Goal: Information Seeking & Learning: Learn about a topic

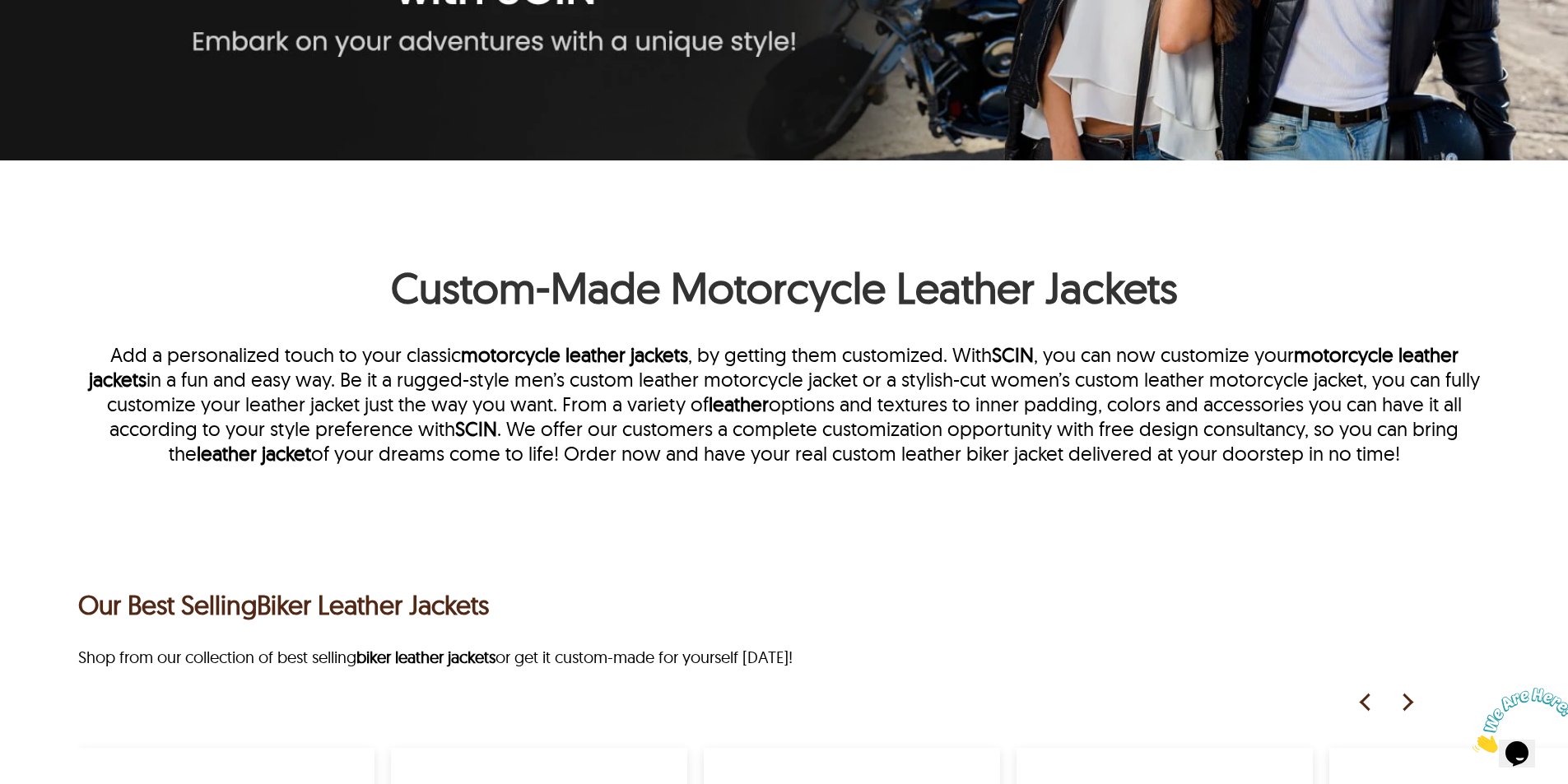
scroll to position [148, 0]
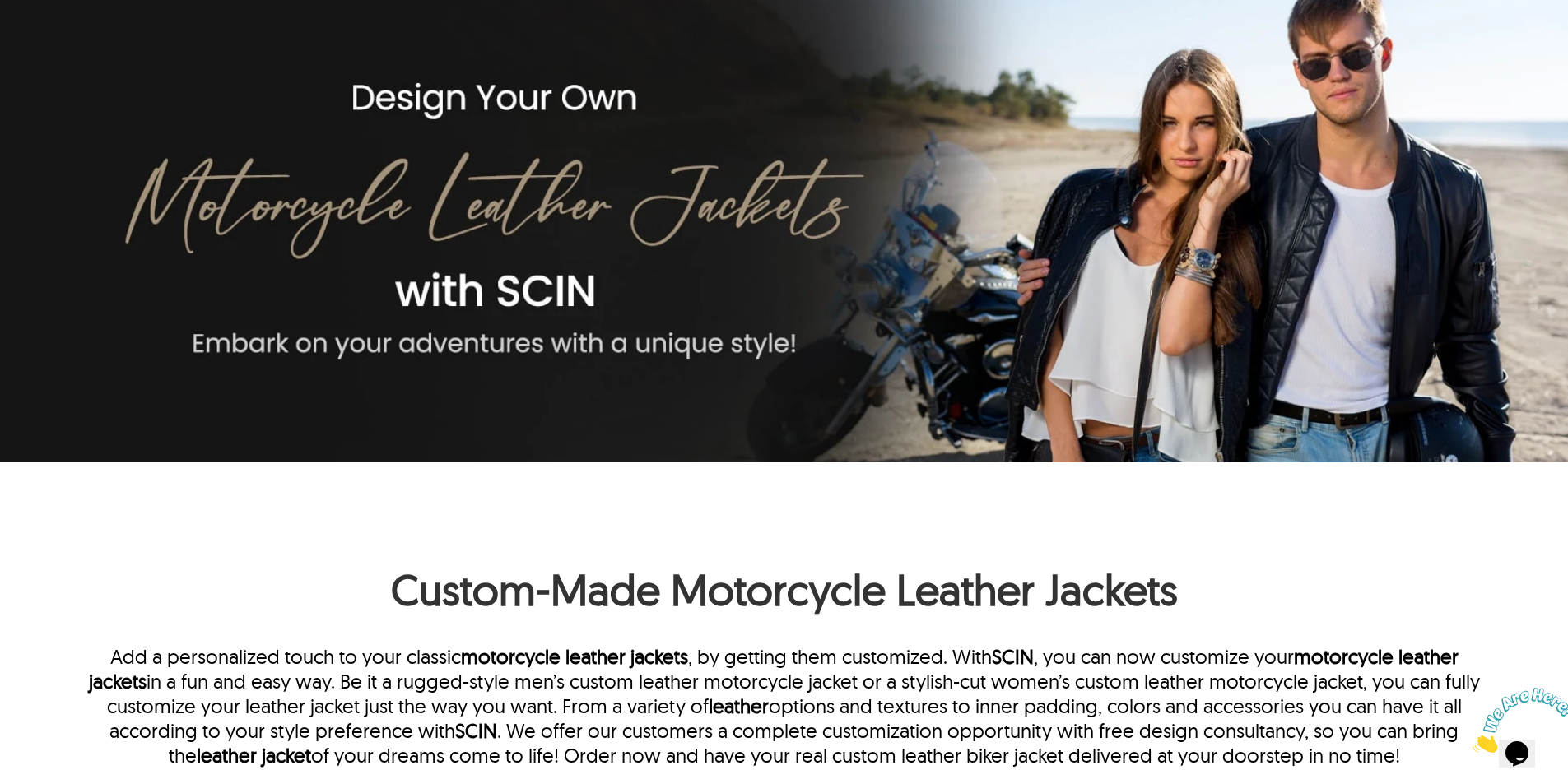
click at [402, 560] on h1 "Custom-Made Motorcycle Leather Jackets" at bounding box center [783, 566] width 1411 height 115
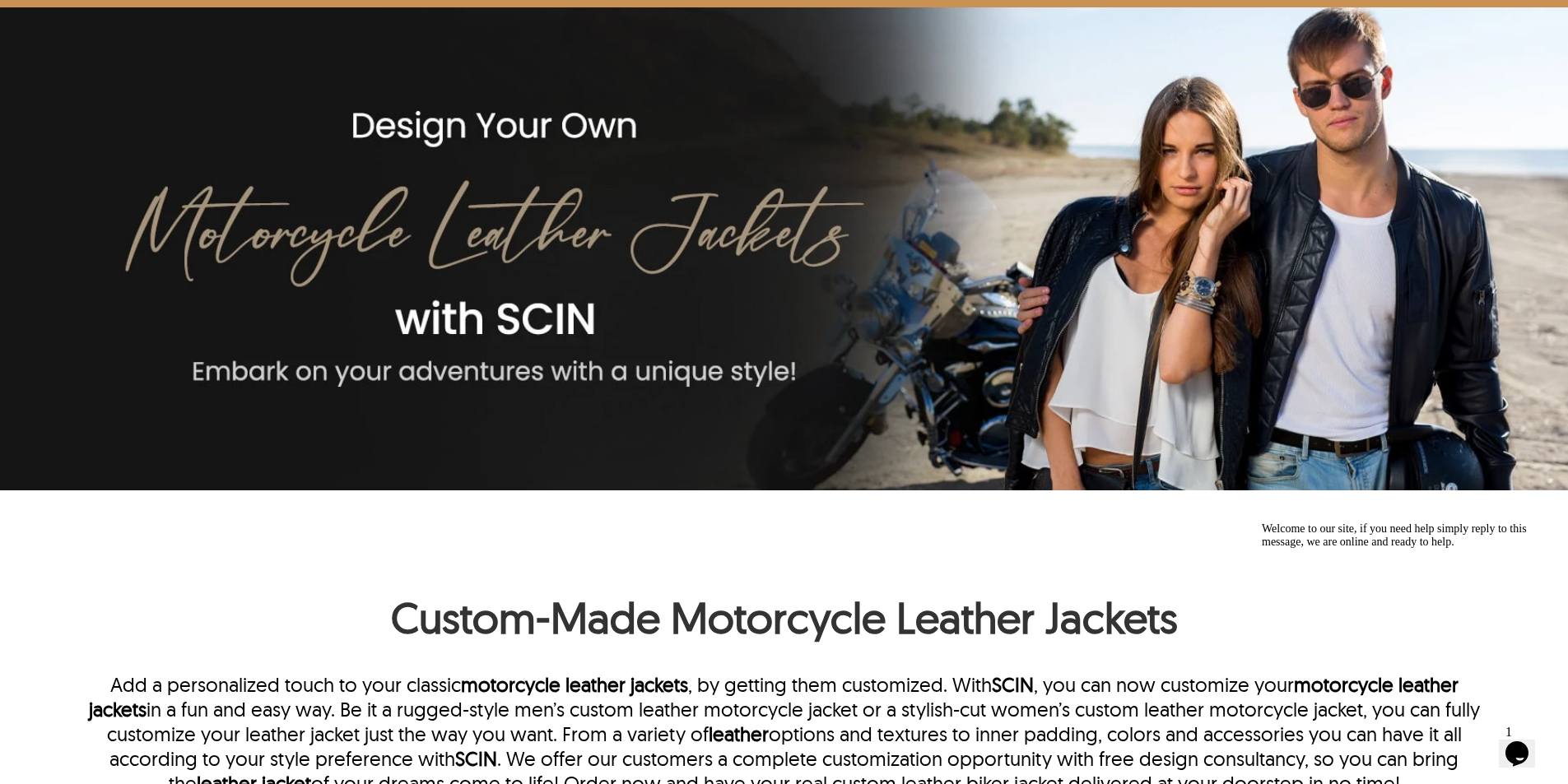
scroll to position [247, 0]
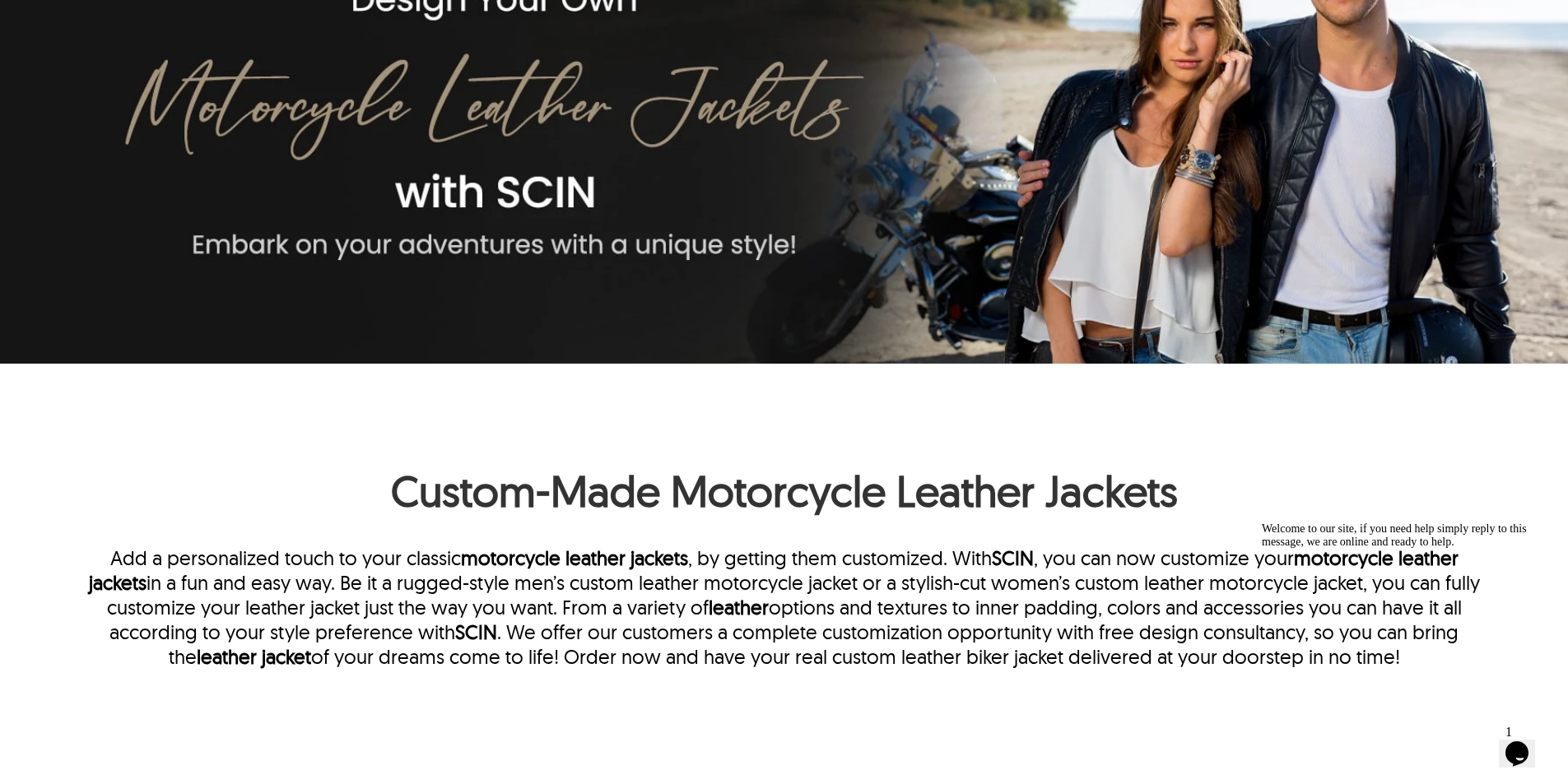
click at [670, 489] on h1 "Custom-Made Motorcycle Leather Jackets" at bounding box center [783, 468] width 1411 height 115
click at [431, 508] on h1 "Custom-Made Motorcycle Leather Jackets" at bounding box center [783, 468] width 1411 height 115
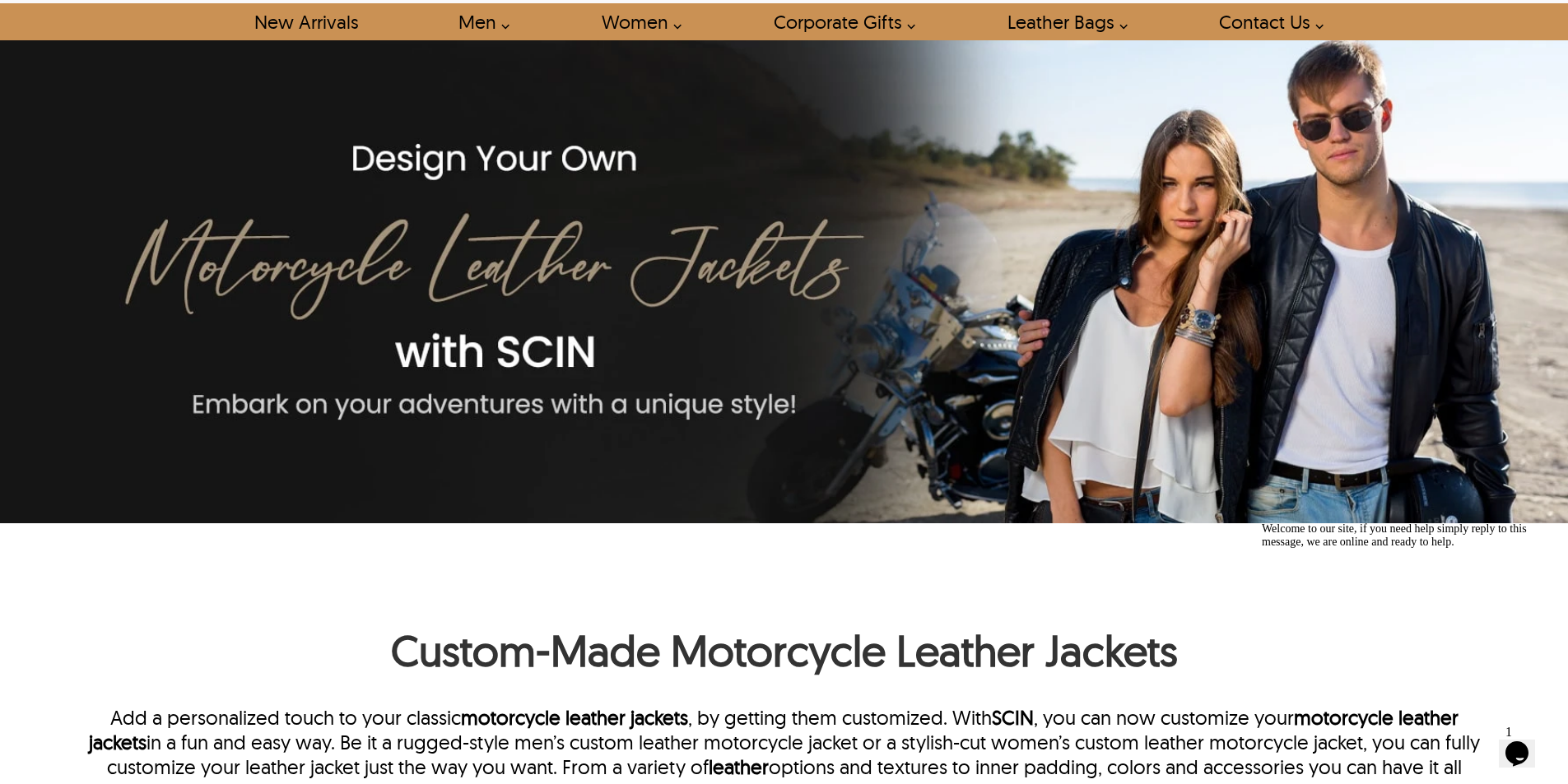
scroll to position [165, 0]
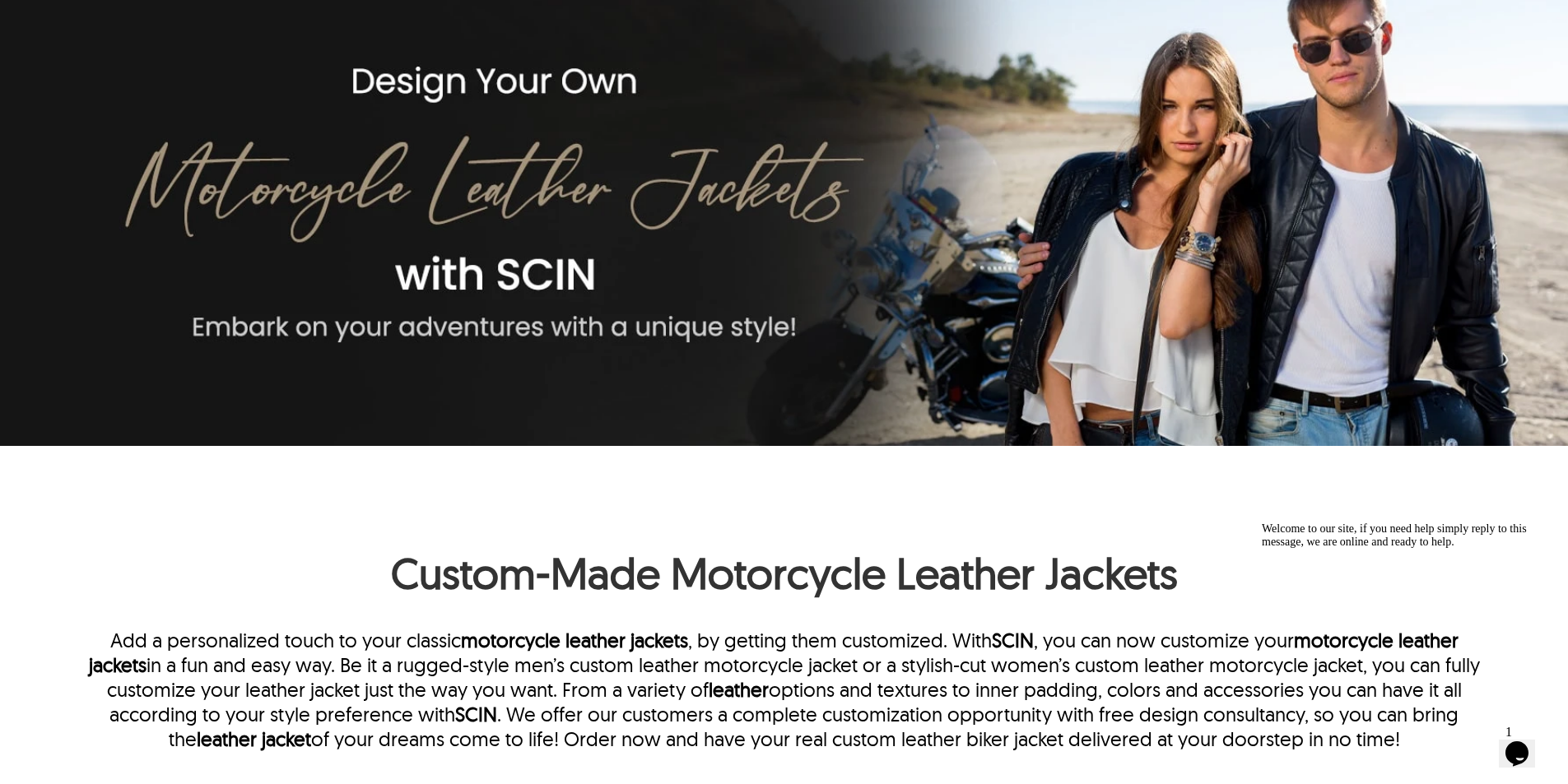
drag, startPoint x: 859, startPoint y: 499, endPoint x: 837, endPoint y: 550, distance: 55.5
click at [851, 515] on h1 "Custom-Made Motorcycle Leather Jackets" at bounding box center [783, 550] width 1411 height 115
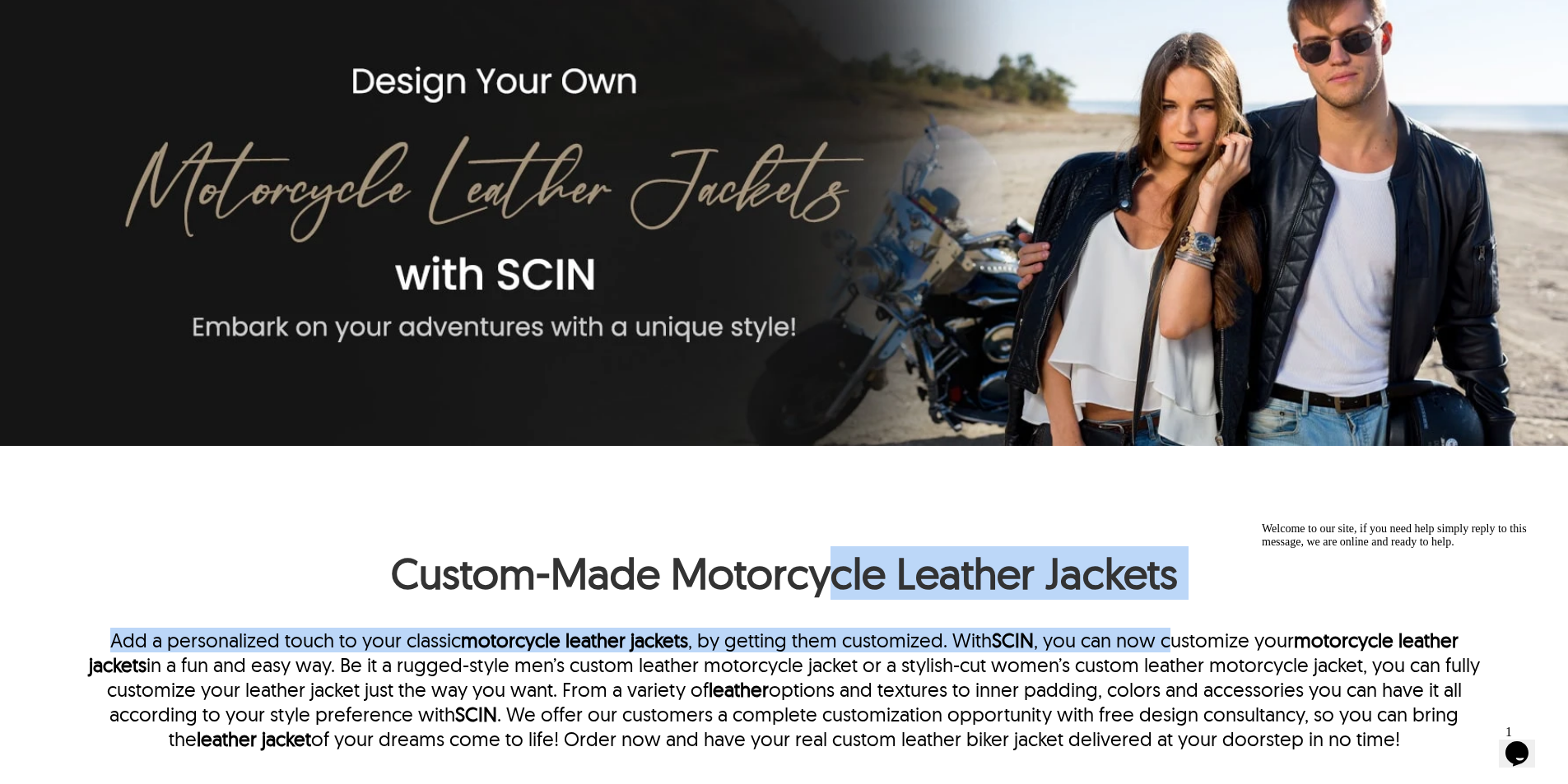
drag, startPoint x: 837, startPoint y: 550, endPoint x: 1189, endPoint y: 618, distance: 358.5
click at [1174, 618] on div "Custom-Made Motorcycle Leather Jackets Add a personalized touch to your classic…" at bounding box center [783, 622] width 1411 height 258
click at [1215, 580] on h1 "Custom-Made Motorcycle Leather Jackets" at bounding box center [783, 550] width 1411 height 115
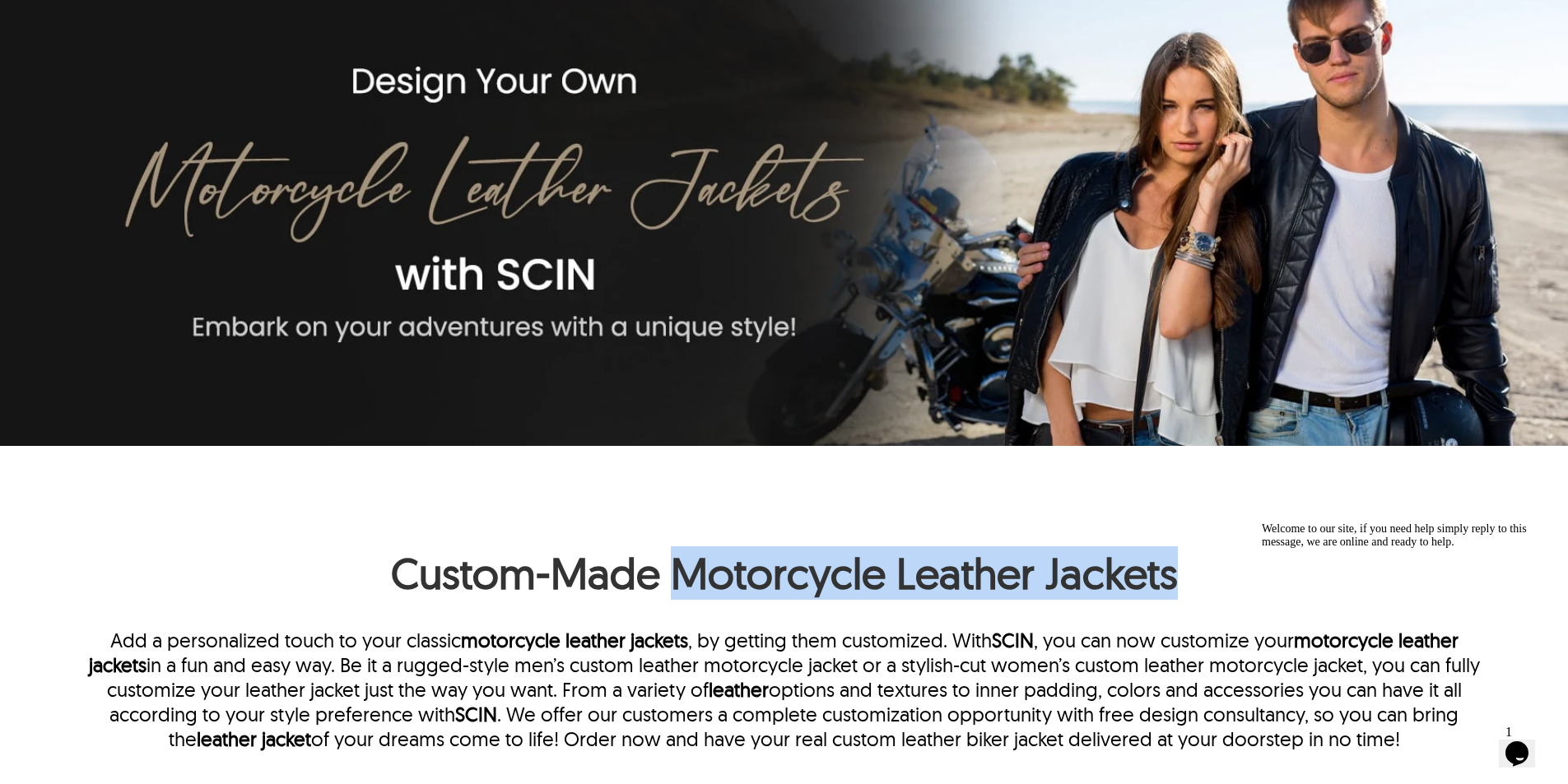
drag, startPoint x: 1212, startPoint y: 569, endPoint x: 682, endPoint y: 593, distance: 530.5
click at [682, 593] on h1 "Custom-Made Motorcycle Leather Jackets" at bounding box center [783, 550] width 1411 height 115
copy h1 "Motorcycle Leather Jackets"
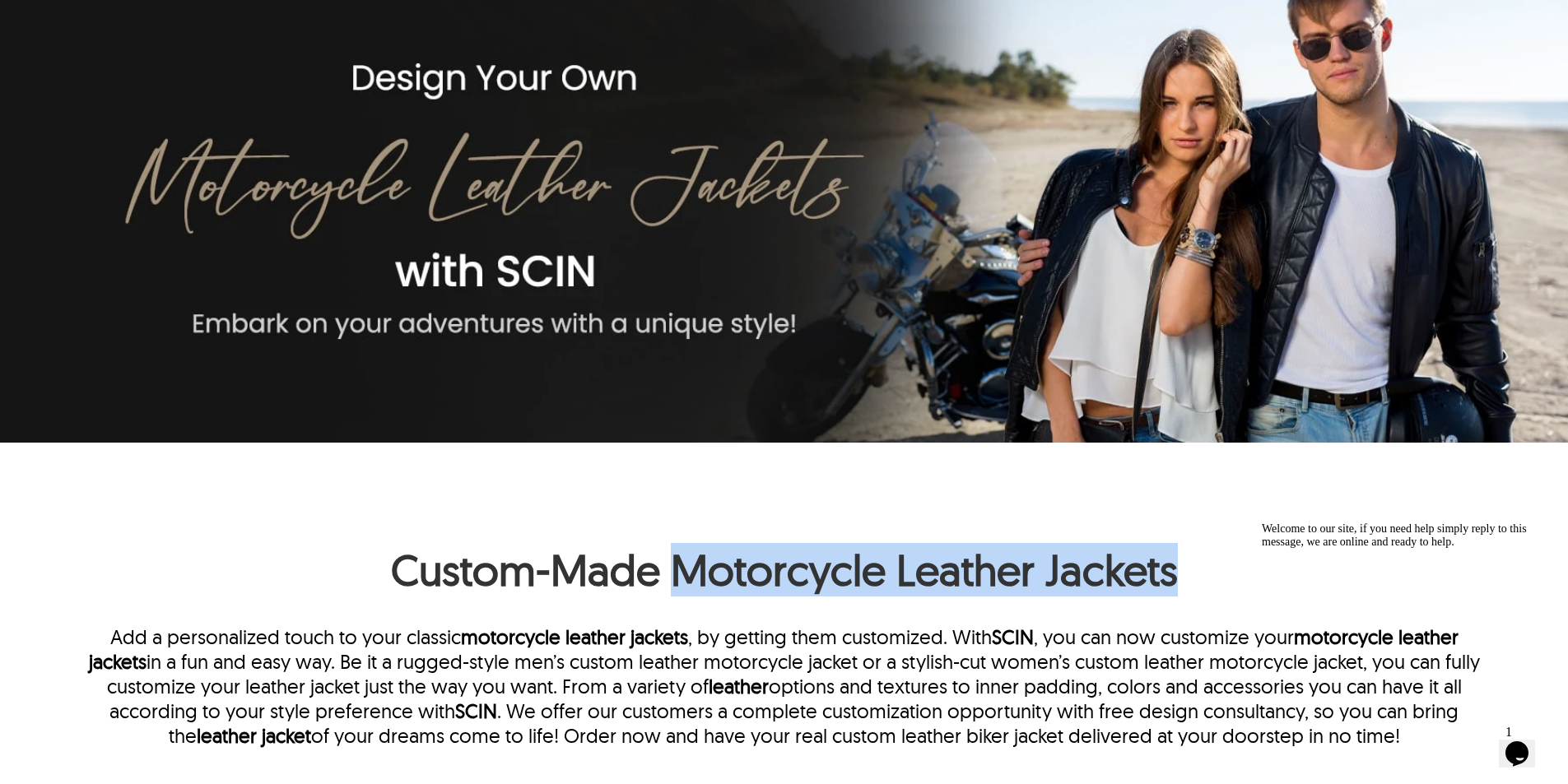
scroll to position [247, 0]
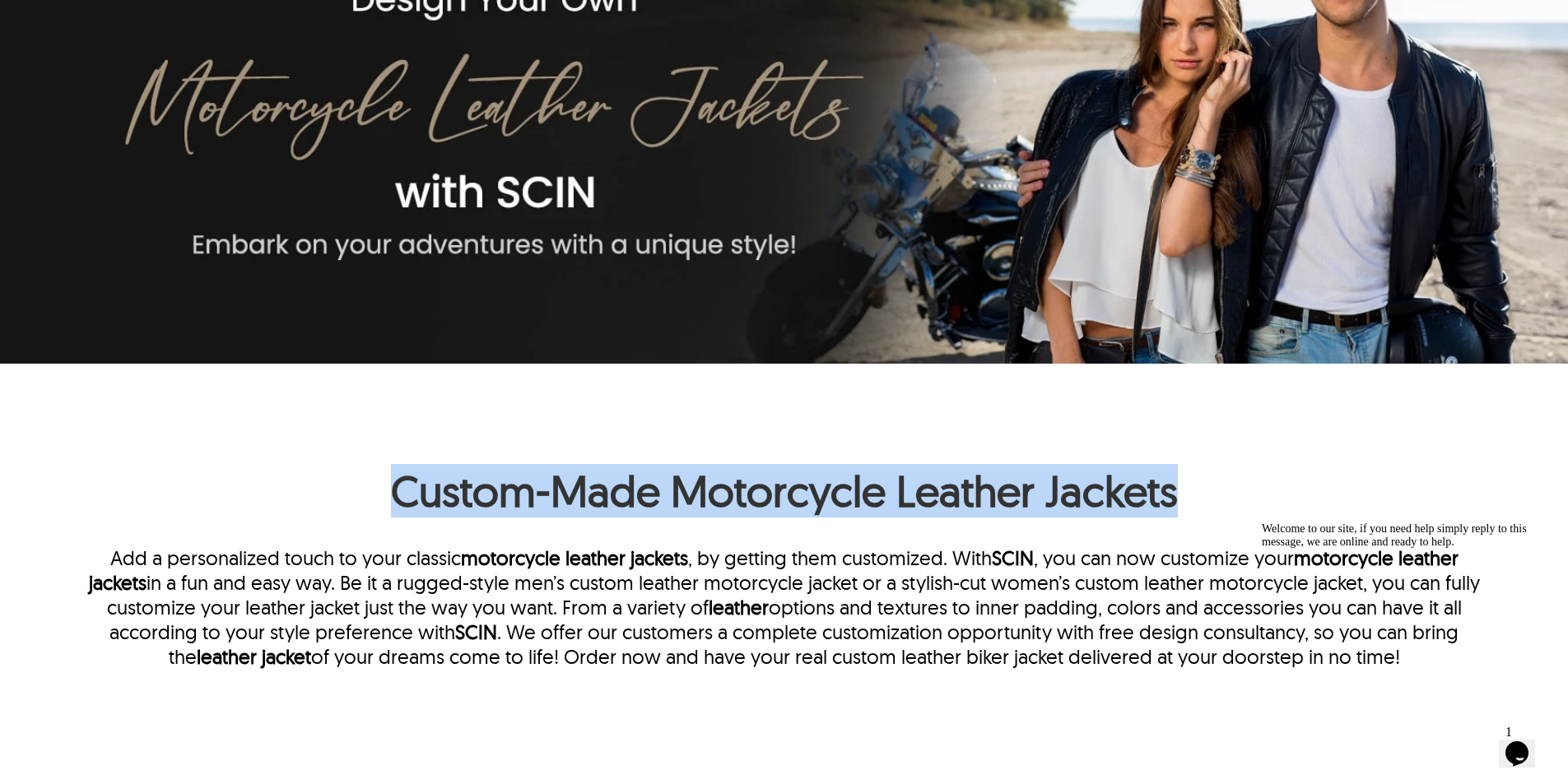
drag, startPoint x: 388, startPoint y: 475, endPoint x: 1324, endPoint y: 469, distance: 936.0
click at [1324, 469] on h1 "Custom-Made Motorcycle Leather Jackets" at bounding box center [783, 468] width 1411 height 115
copy h1 "Custom-Made Motorcycle Leather Jackets"
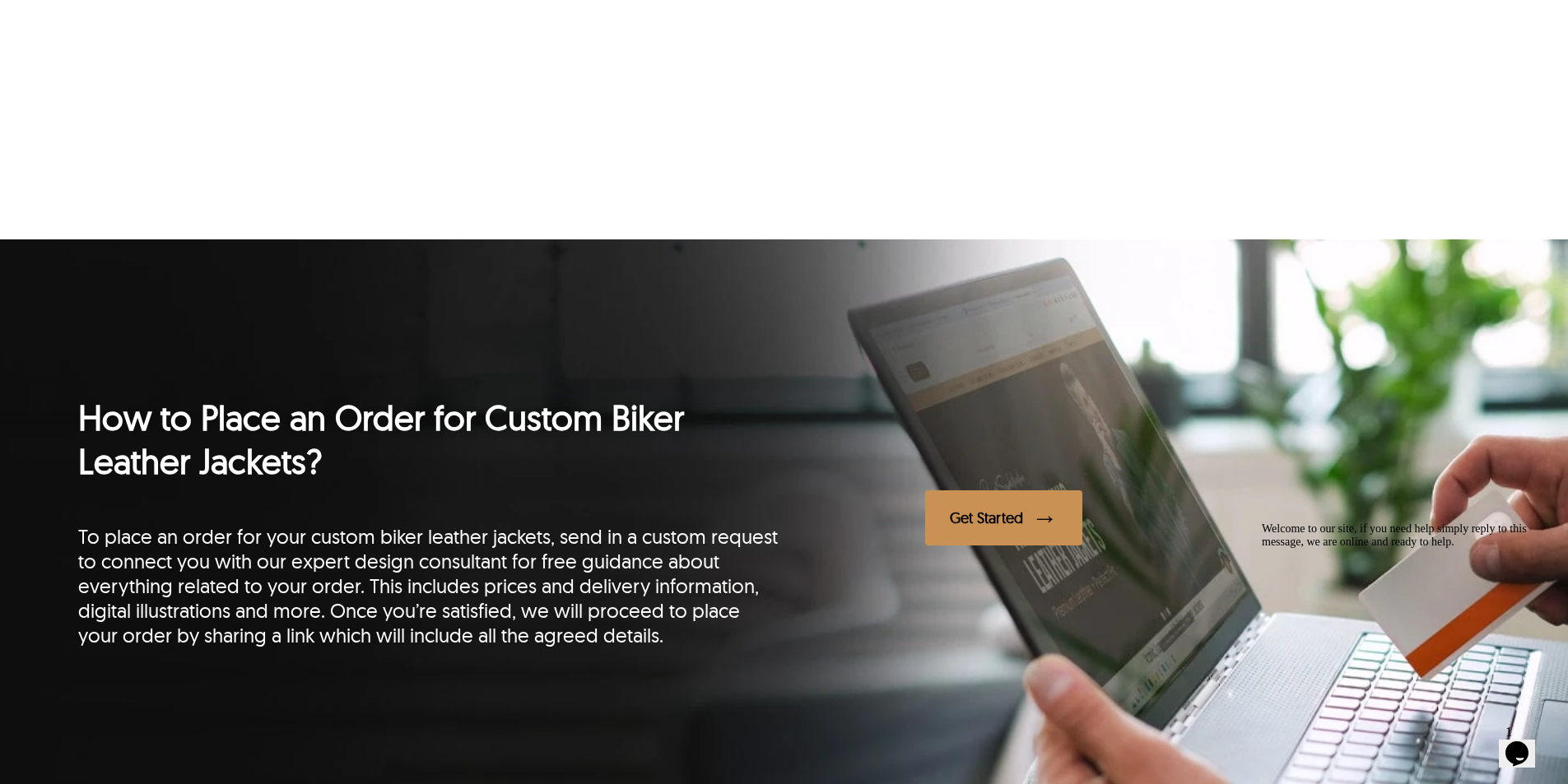
scroll to position [0, 0]
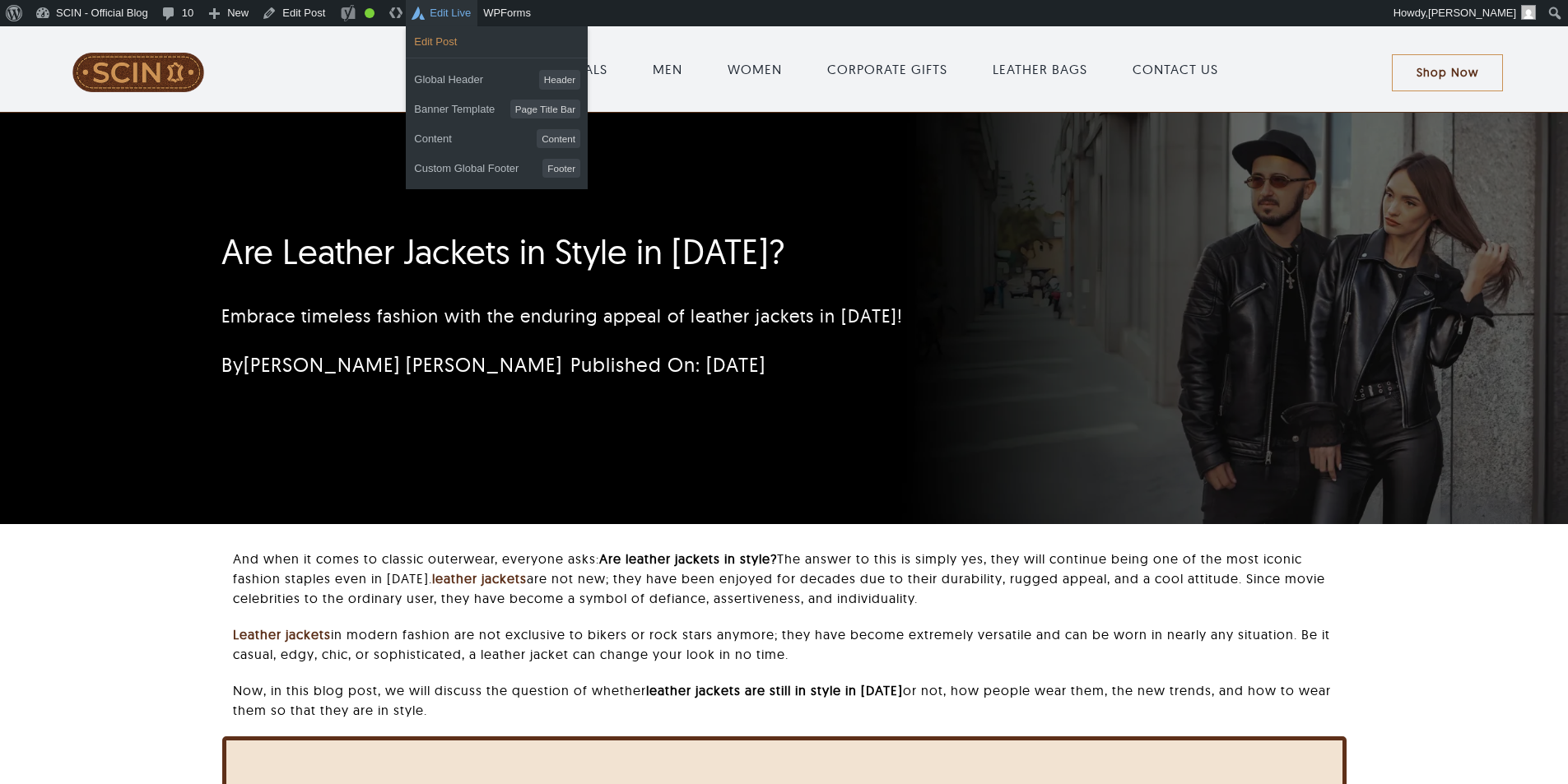
click at [426, 42] on link "Edit Post" at bounding box center [497, 43] width 182 height 22
click at [287, 19] on link "Edit Post" at bounding box center [294, 13] width 76 height 26
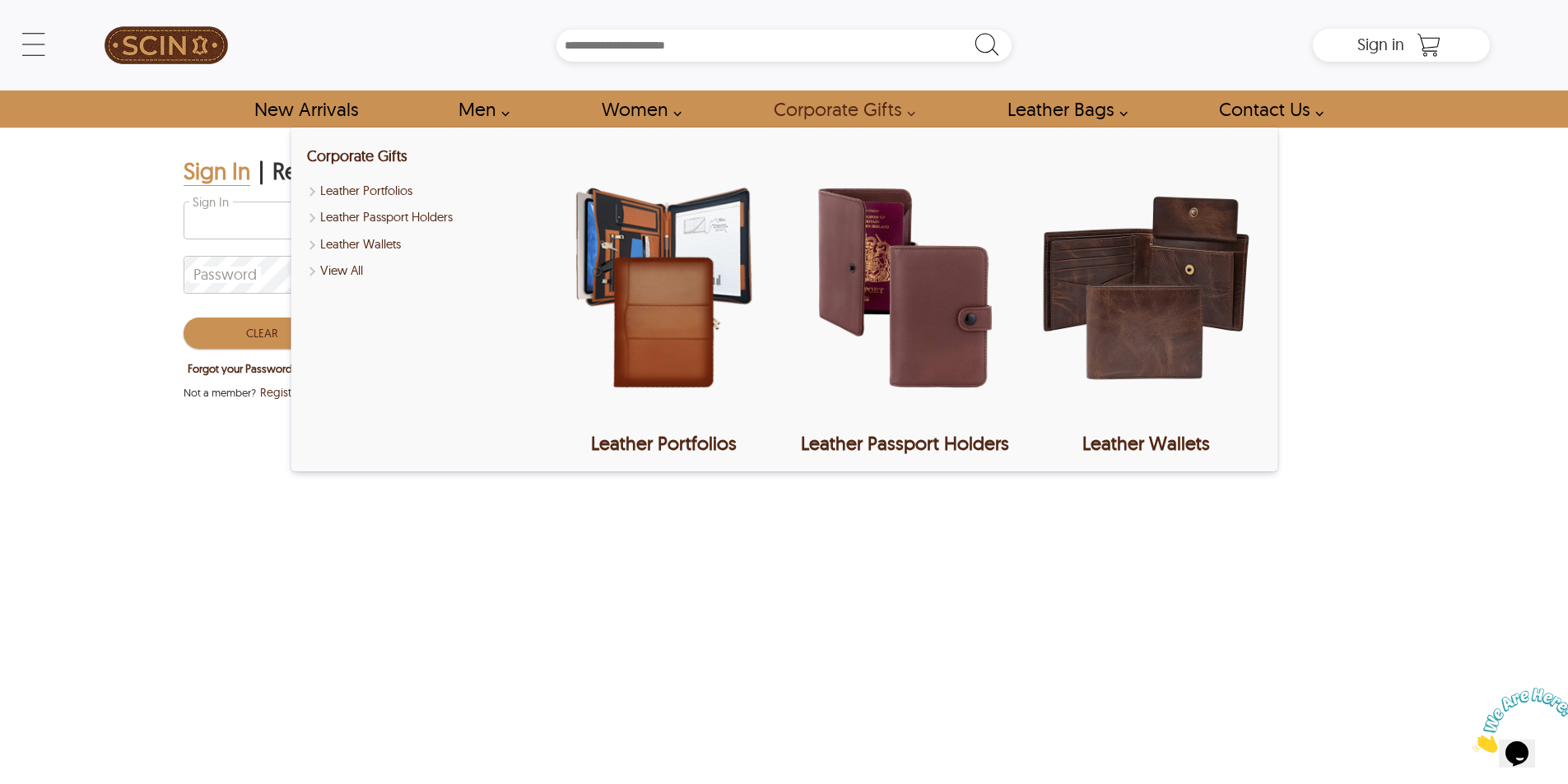
type input "**********"
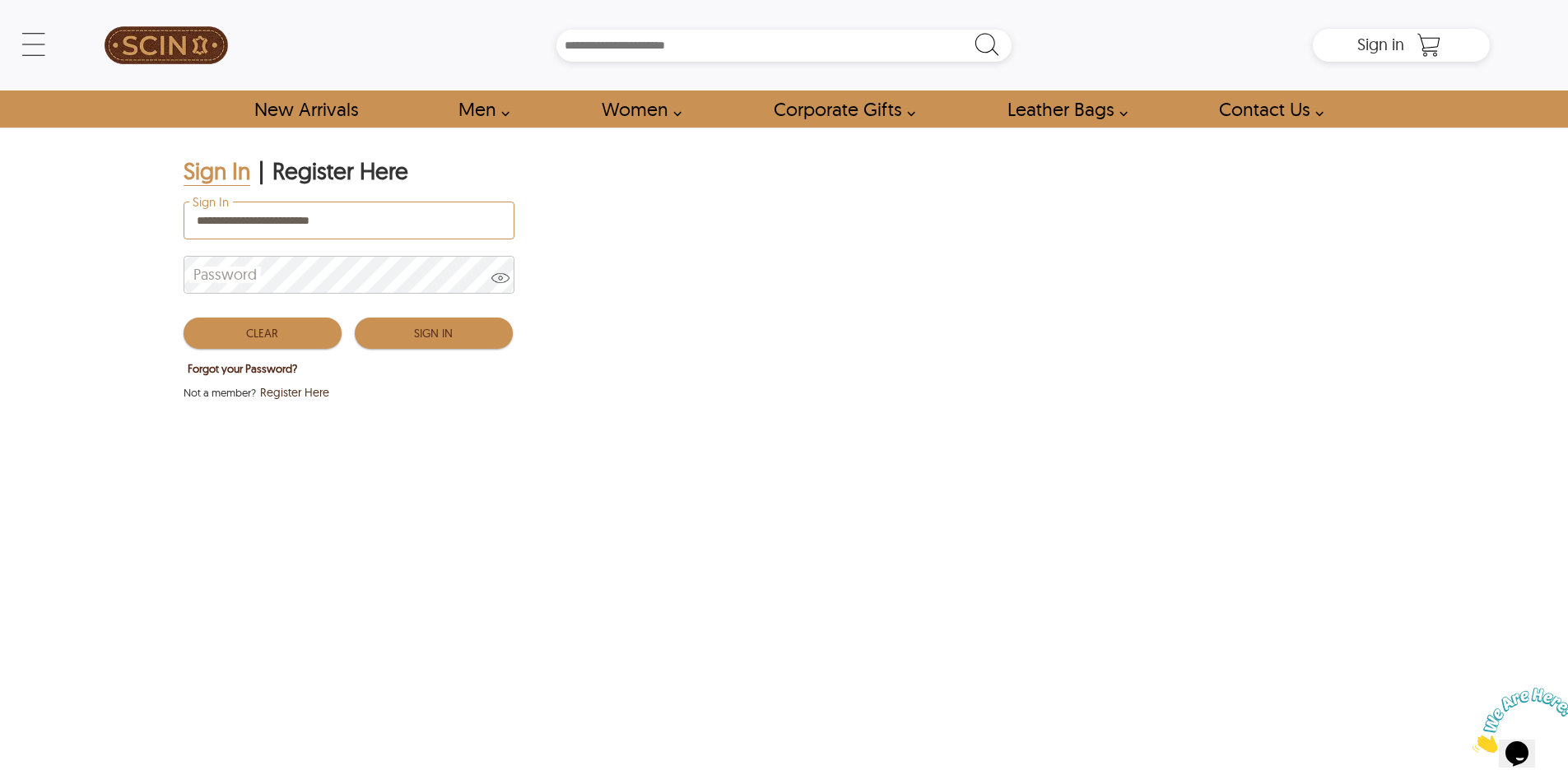
click at [406, 333] on button "Sign In" at bounding box center [433, 334] width 158 height 32
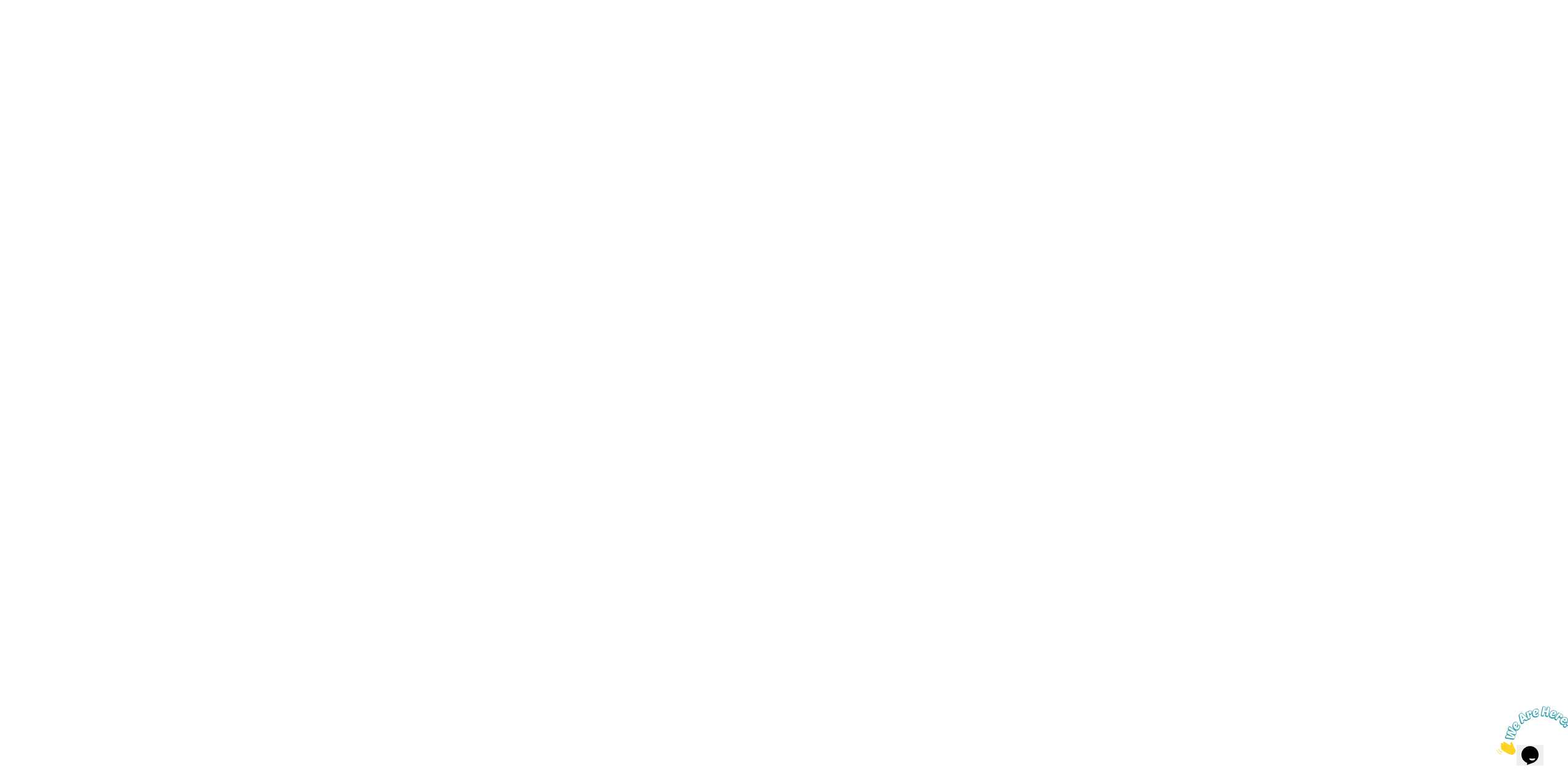
click at [981, 272] on div at bounding box center [784, 389] width 1568 height 778
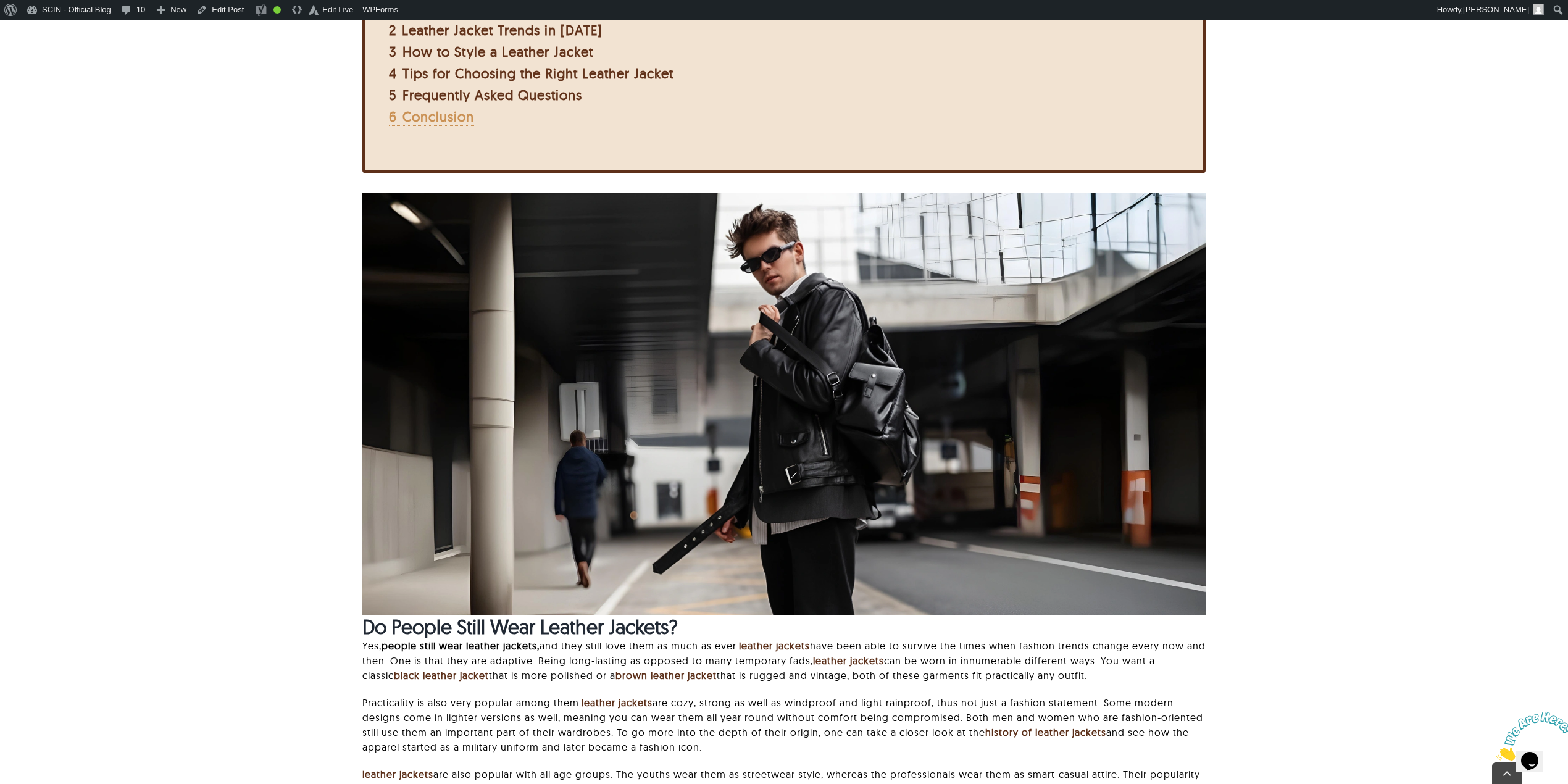
scroll to position [658, 0]
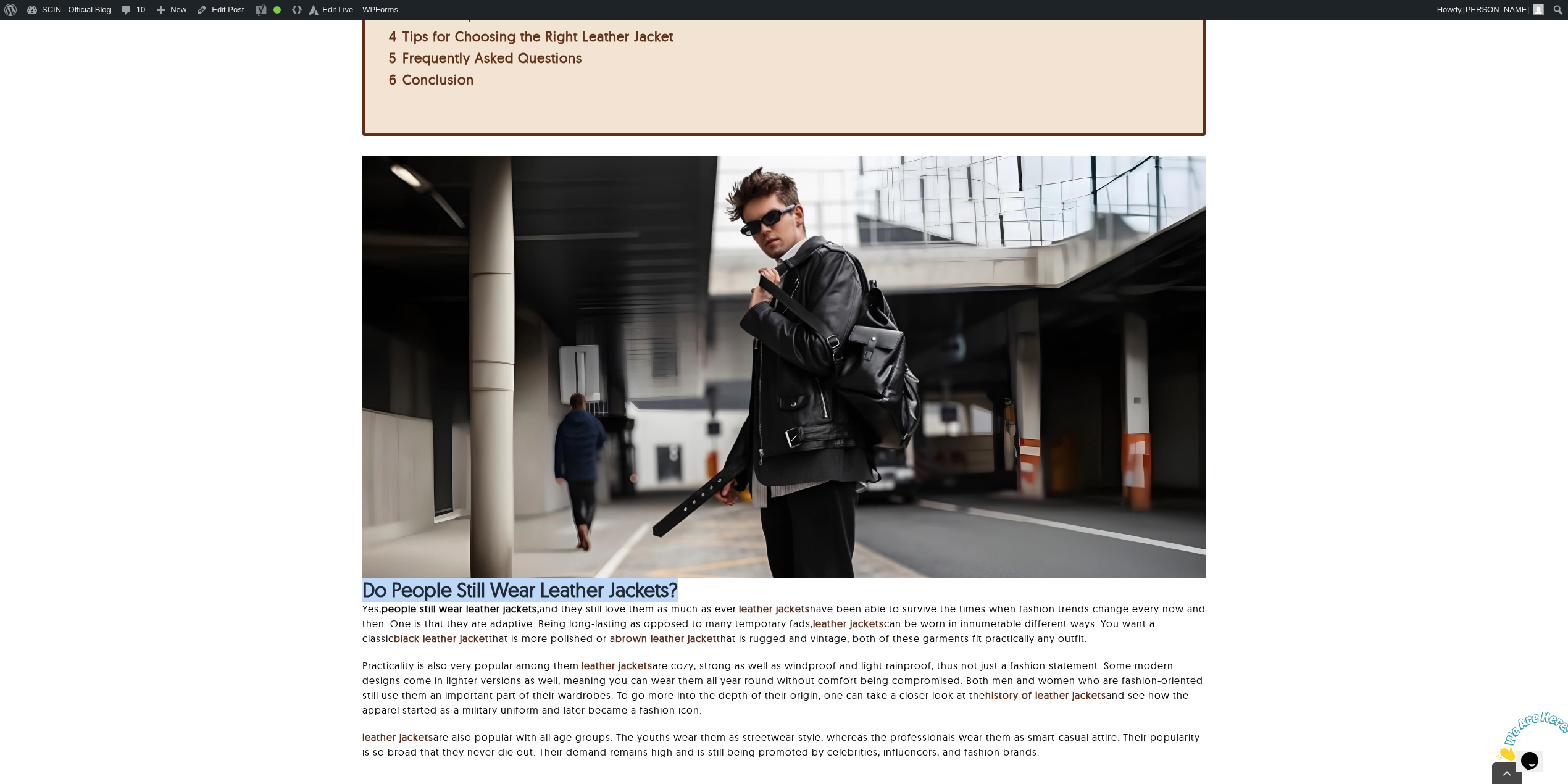
drag, startPoint x: 354, startPoint y: 588, endPoint x: 783, endPoint y: 588, distance: 429.0
click at [783, 588] on div "And when it comes to classic outerwear, everyone asks: Are leather jackets in s…" at bounding box center [784, 576] width 1438 height 1644
copy strong "Do People Still Wear Leather Jackets?"
click at [295, 509] on div "And when it comes to classic outerwear, everyone asks: Are leather jackets in s…" at bounding box center [784, 576] width 1438 height 1644
click at [362, 584] on strong "Do People Still Wear Leather Jackets?" at bounding box center [520, 590] width 315 height 24
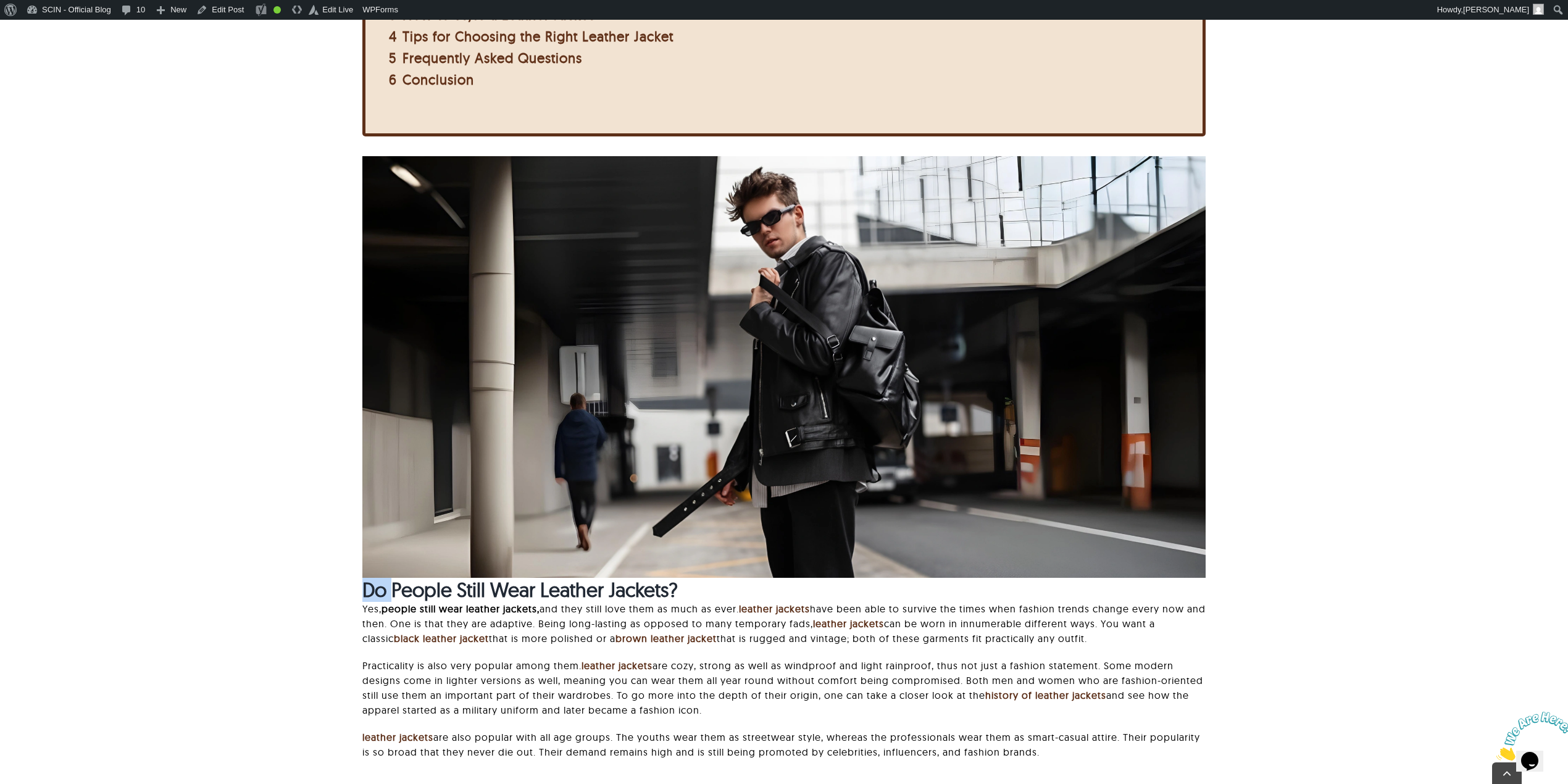
click at [362, 584] on strong "Do People Still Wear Leather Jackets?" at bounding box center [520, 590] width 315 height 24
copy div "Do People Still Wear Leather Jackets?"
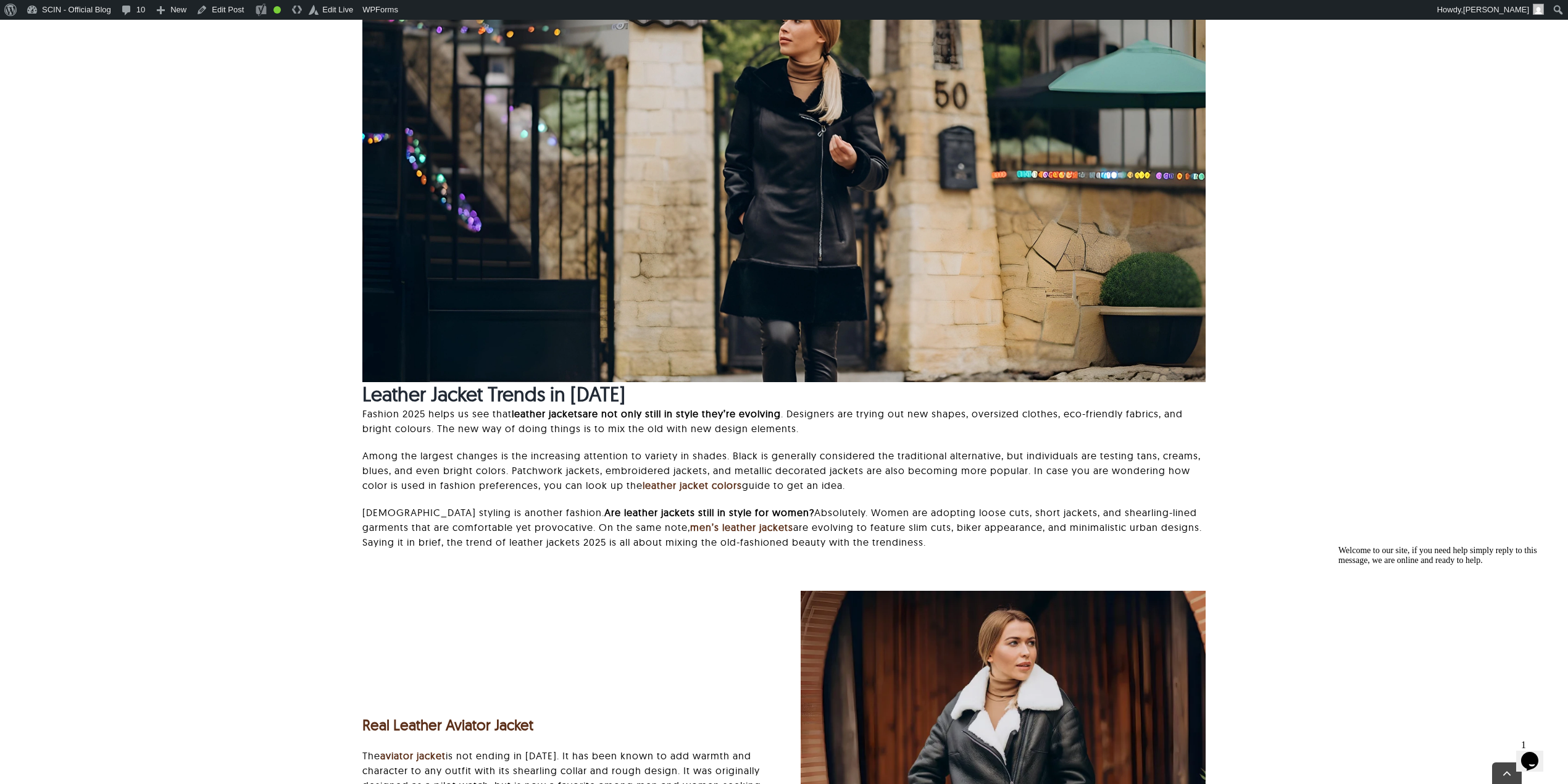
scroll to position [1564, 0]
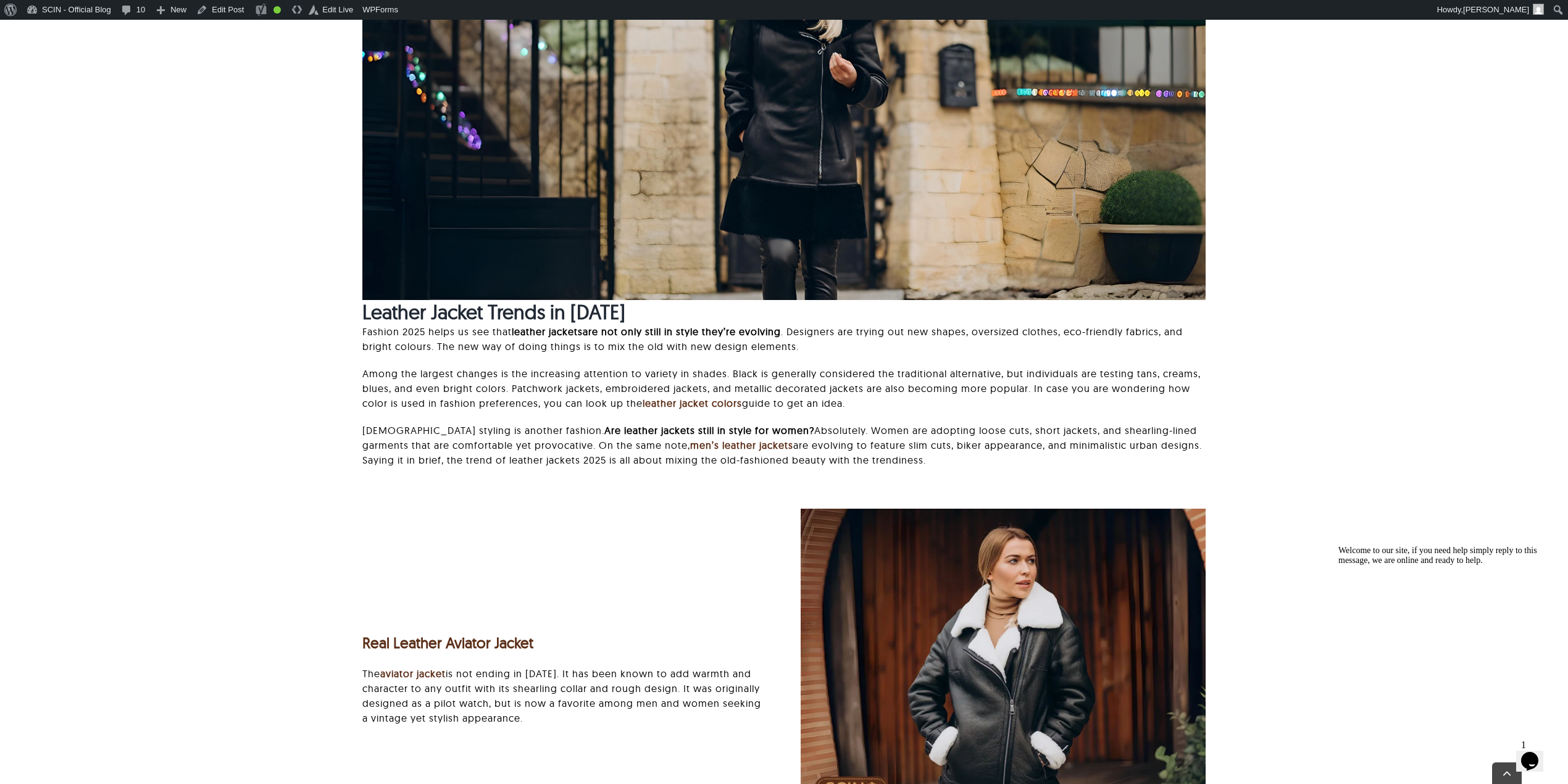
click at [373, 309] on b "Leather Jacket Trends in 2025" at bounding box center [493, 311] width 263 height 24
copy div "Leather Jacket Trends in 2025"
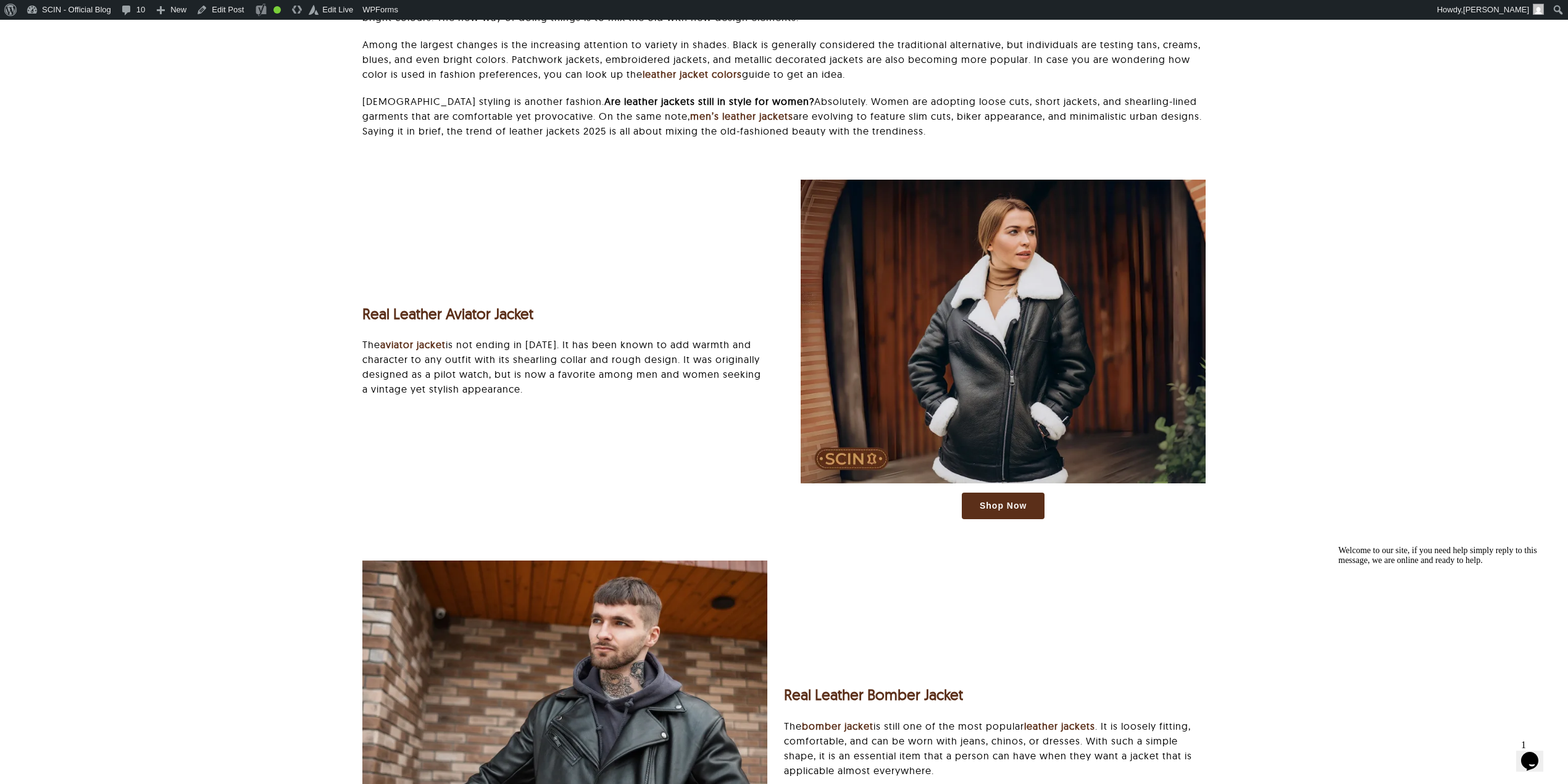
scroll to position [1399, 0]
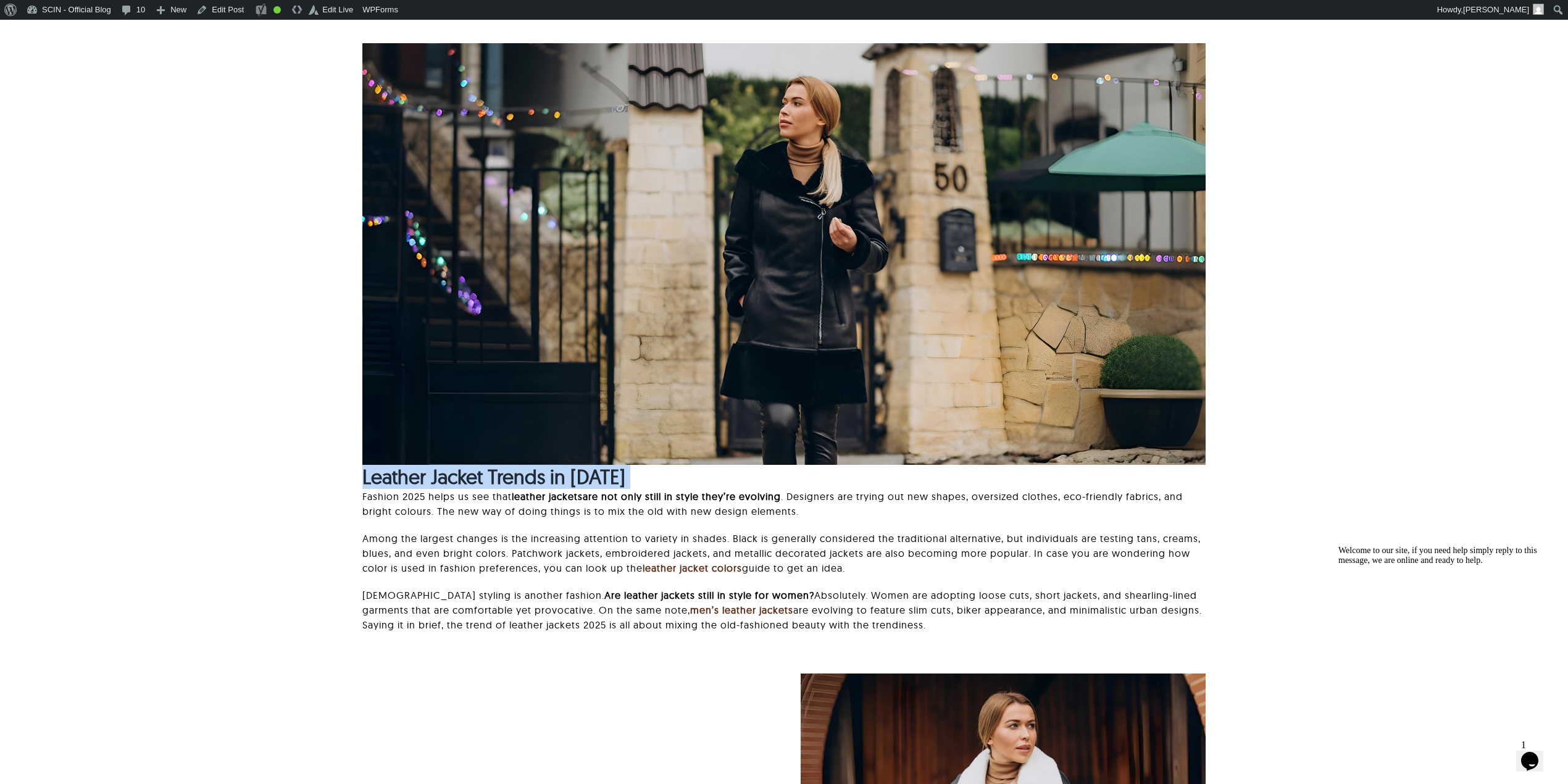
click at [428, 475] on b "Leather Jacket Trends in 2025" at bounding box center [493, 477] width 263 height 24
click at [529, 497] on b "leather jackets" at bounding box center [547, 496] width 71 height 12
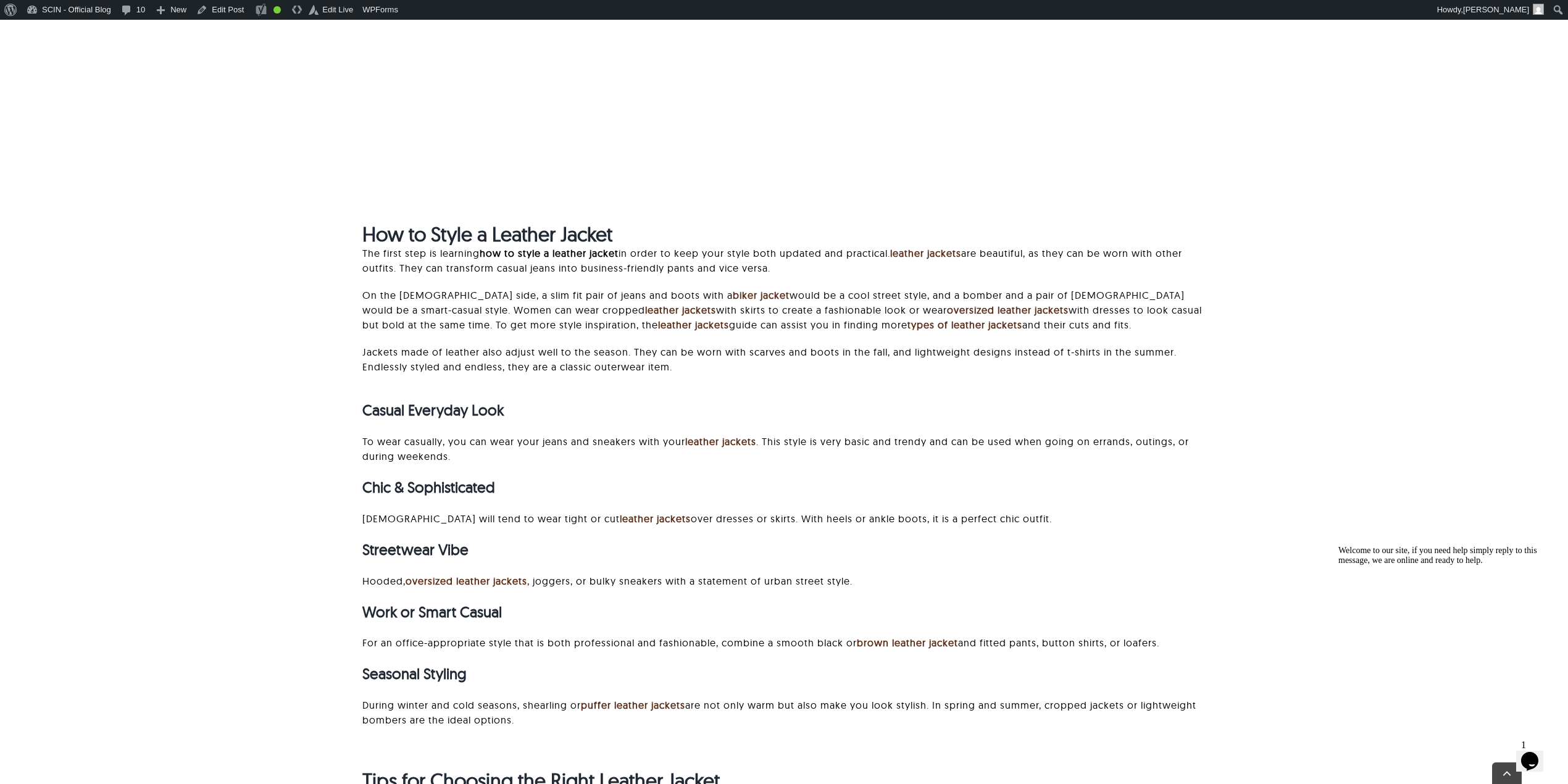
scroll to position [5104, 0]
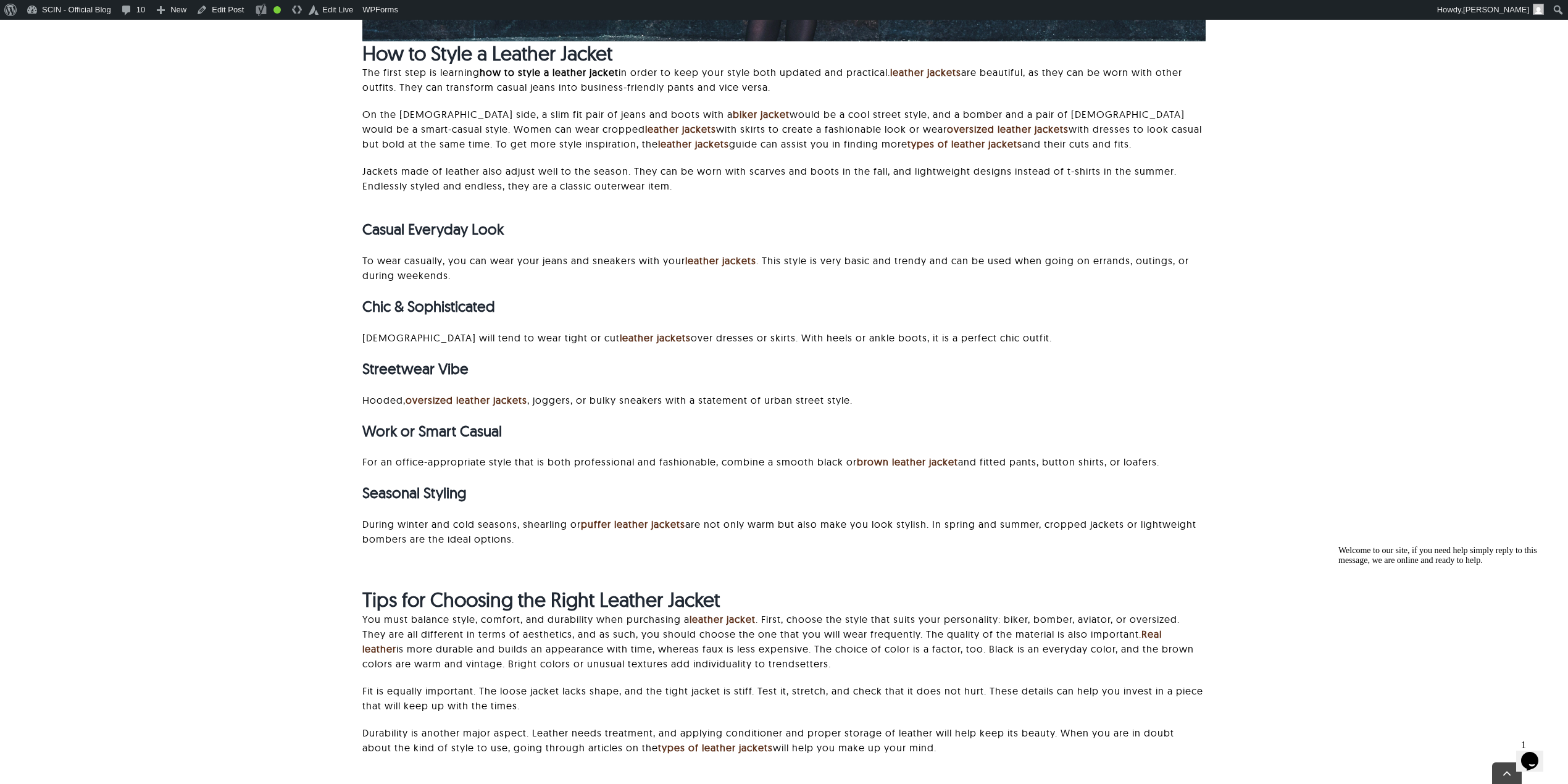
click at [434, 60] on b "How to Style a Leather Jacket" at bounding box center [487, 53] width 250 height 24
copy div "How to Style a Leather Jacket"
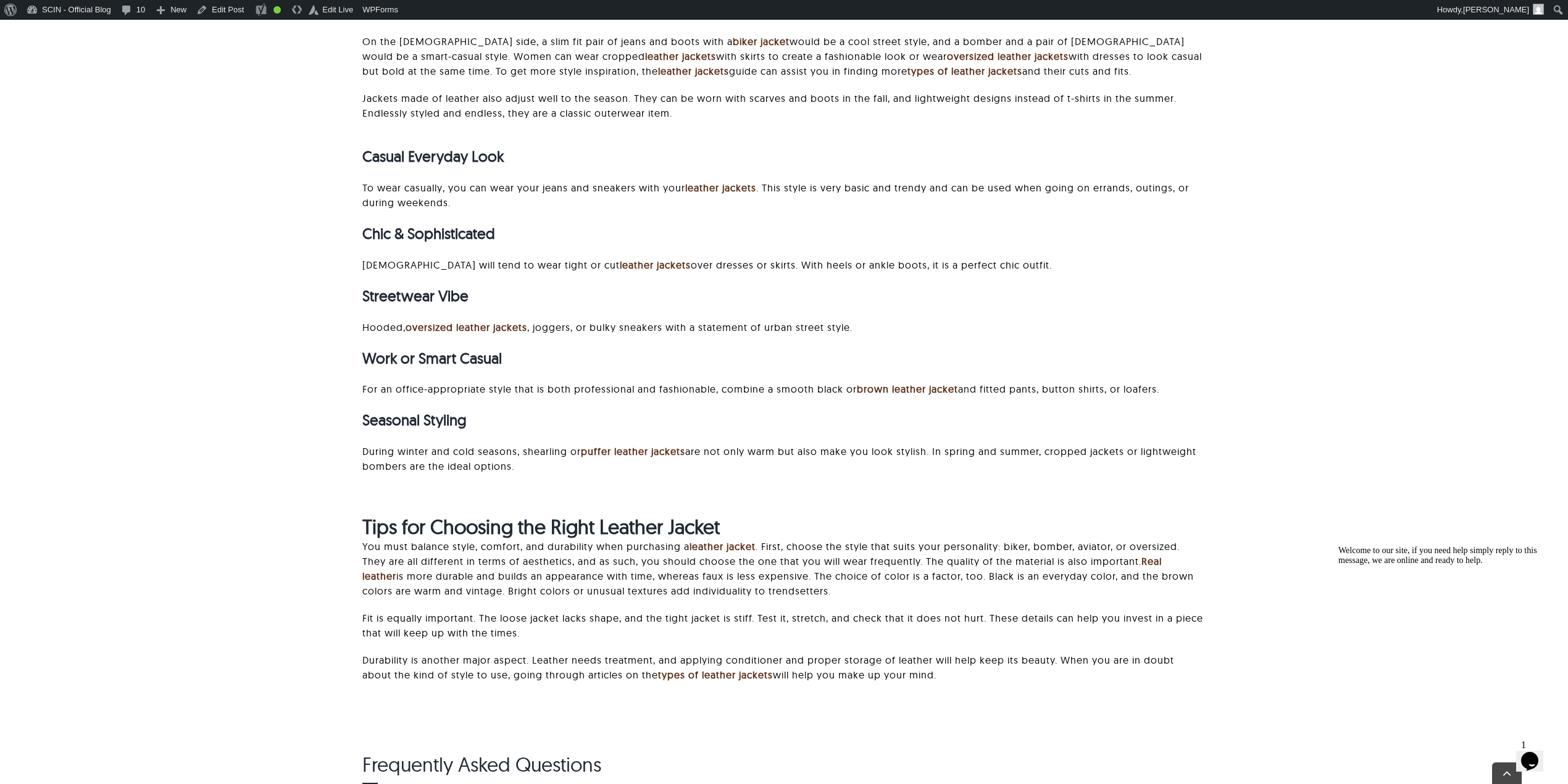
scroll to position [5269, 0]
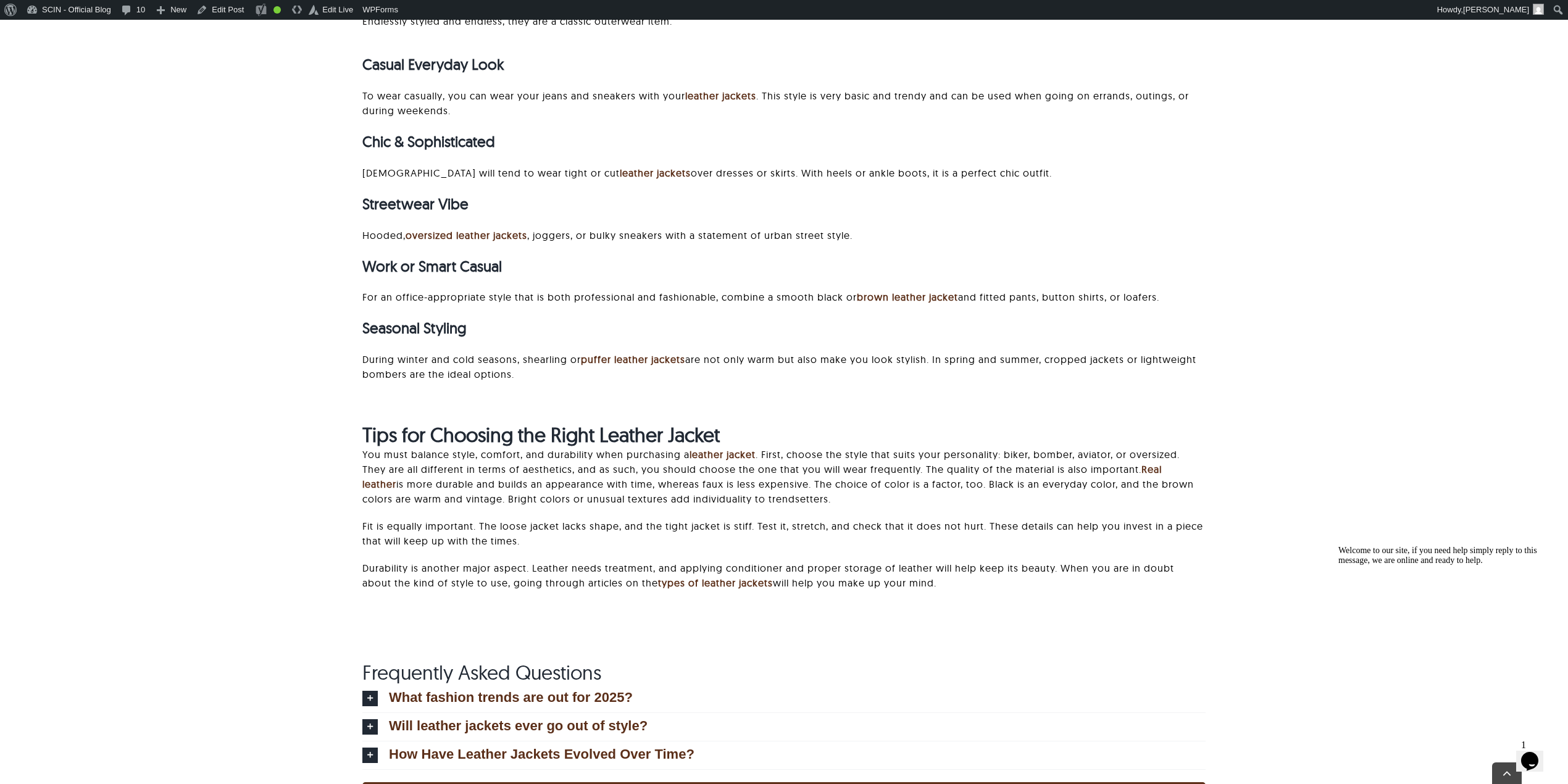
click at [635, 386] on div "Casual Everyday Look To wear casually, you can wear your jeans and sneakers wit…" at bounding box center [784, 217] width 843 height 353
click at [620, 413] on div "Tips for Choosing the Right Leather Jacket You must balance style, comfort, and…" at bounding box center [784, 505] width 843 height 197
click at [501, 434] on strong "Tips for Choosing the Right Leather Jacket" at bounding box center [541, 434] width 358 height 24
click at [606, 432] on strong "Tips for Choosing the Right Leather Jacket" at bounding box center [541, 434] width 358 height 24
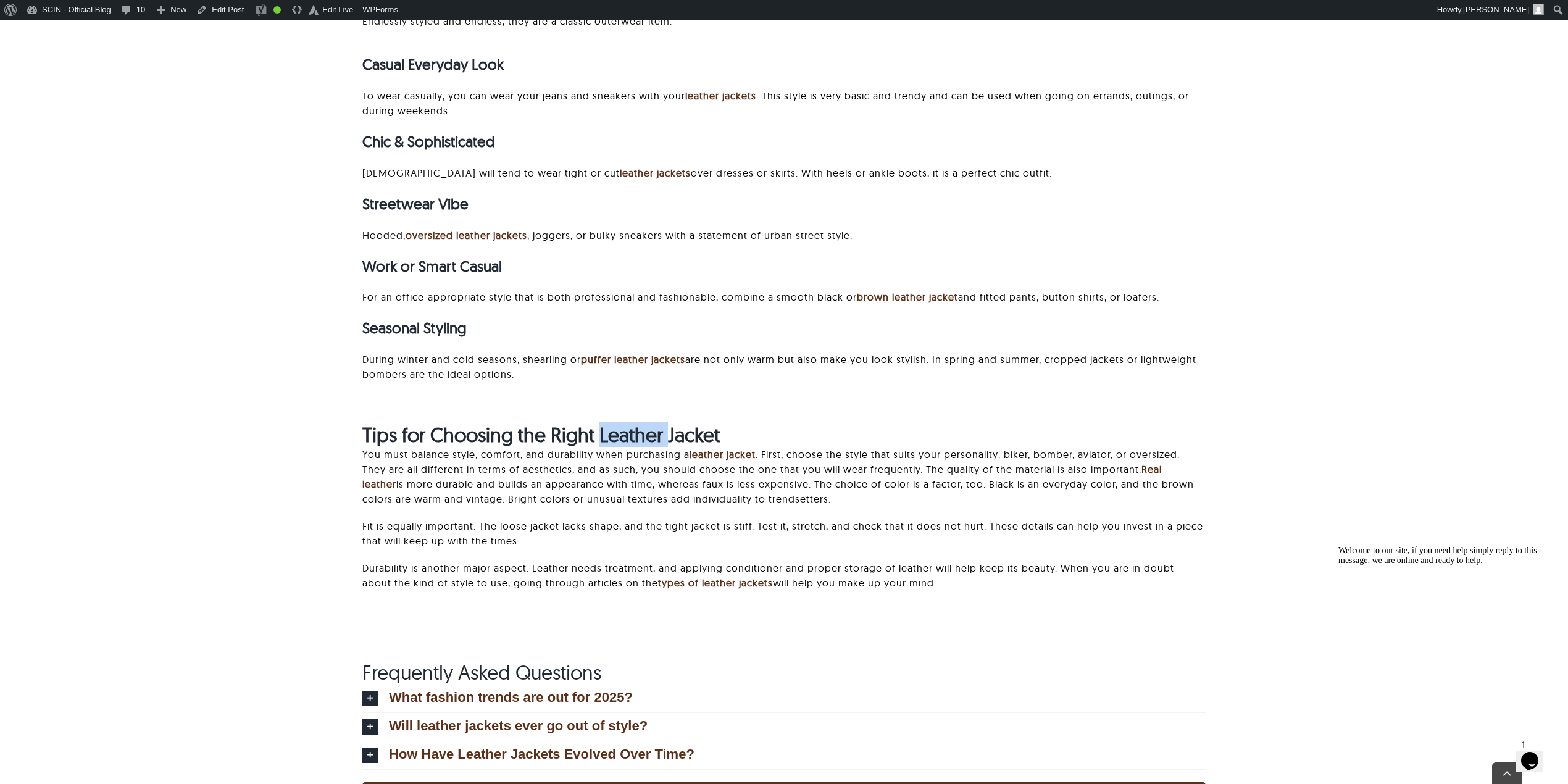
click at [606, 432] on strong "Tips for Choosing the Right Leather Jacket" at bounding box center [541, 434] width 358 height 24
click at [228, 16] on link "Edit Post" at bounding box center [220, 10] width 57 height 20
click at [225, 8] on link "Edit Post" at bounding box center [220, 10] width 57 height 20
drag, startPoint x: 601, startPoint y: 435, endPoint x: 854, endPoint y: 435, distance: 253.0
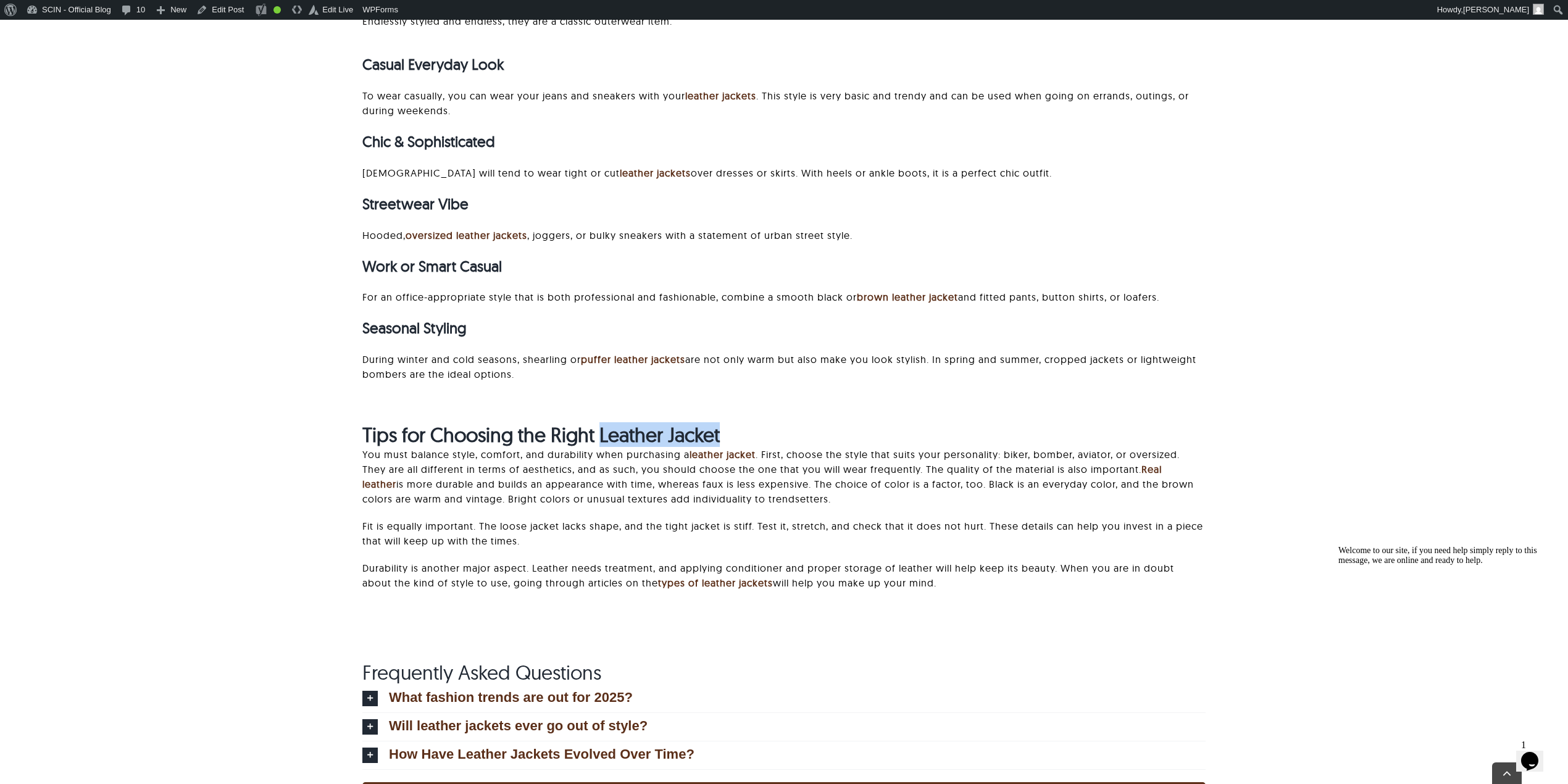
click at [853, 435] on h2 "Tips for Choosing the Right Leather Jacket" at bounding box center [784, 434] width 843 height 24
copy strong "Leather Jacket"
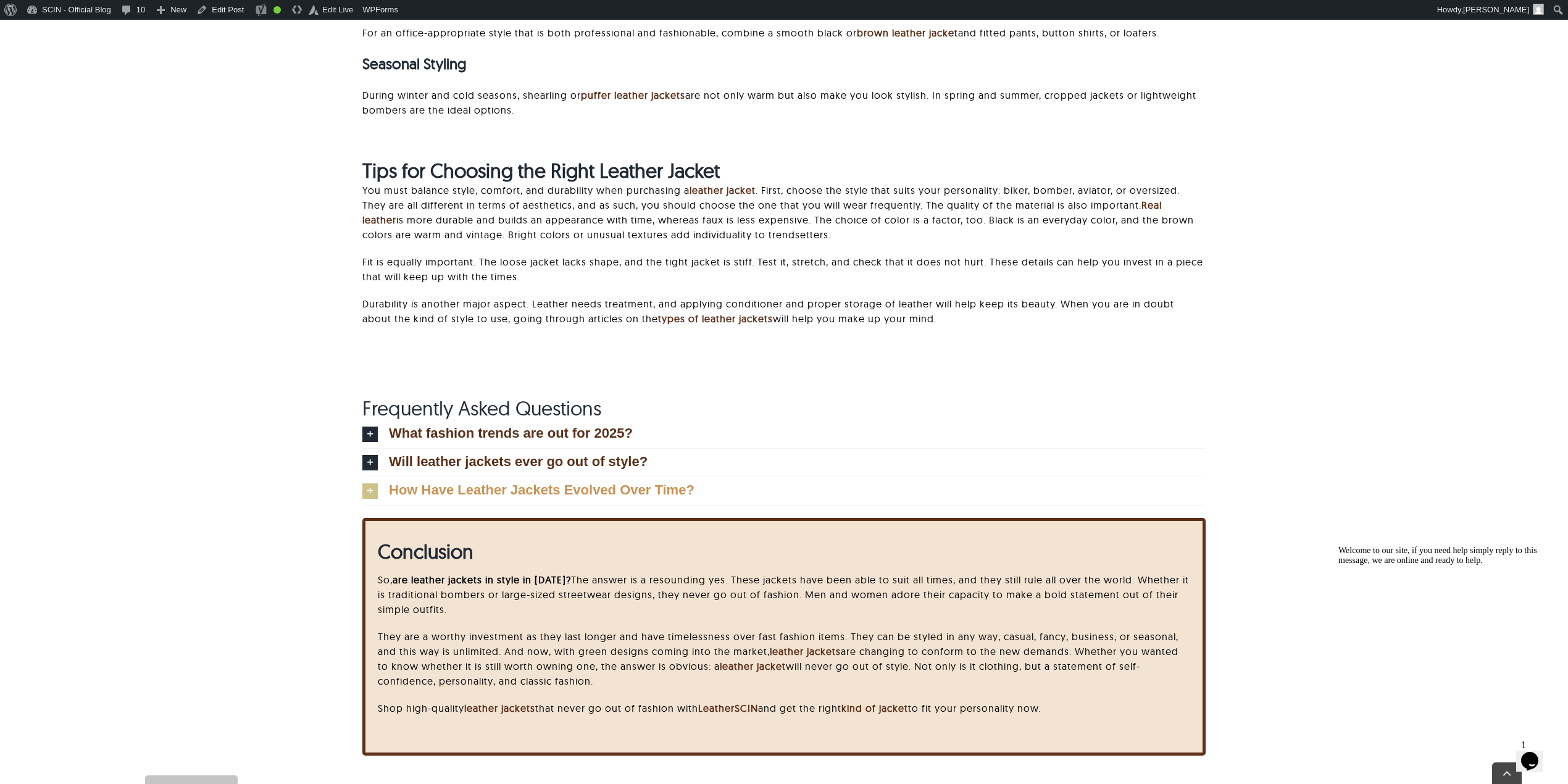
scroll to position [5598, 0]
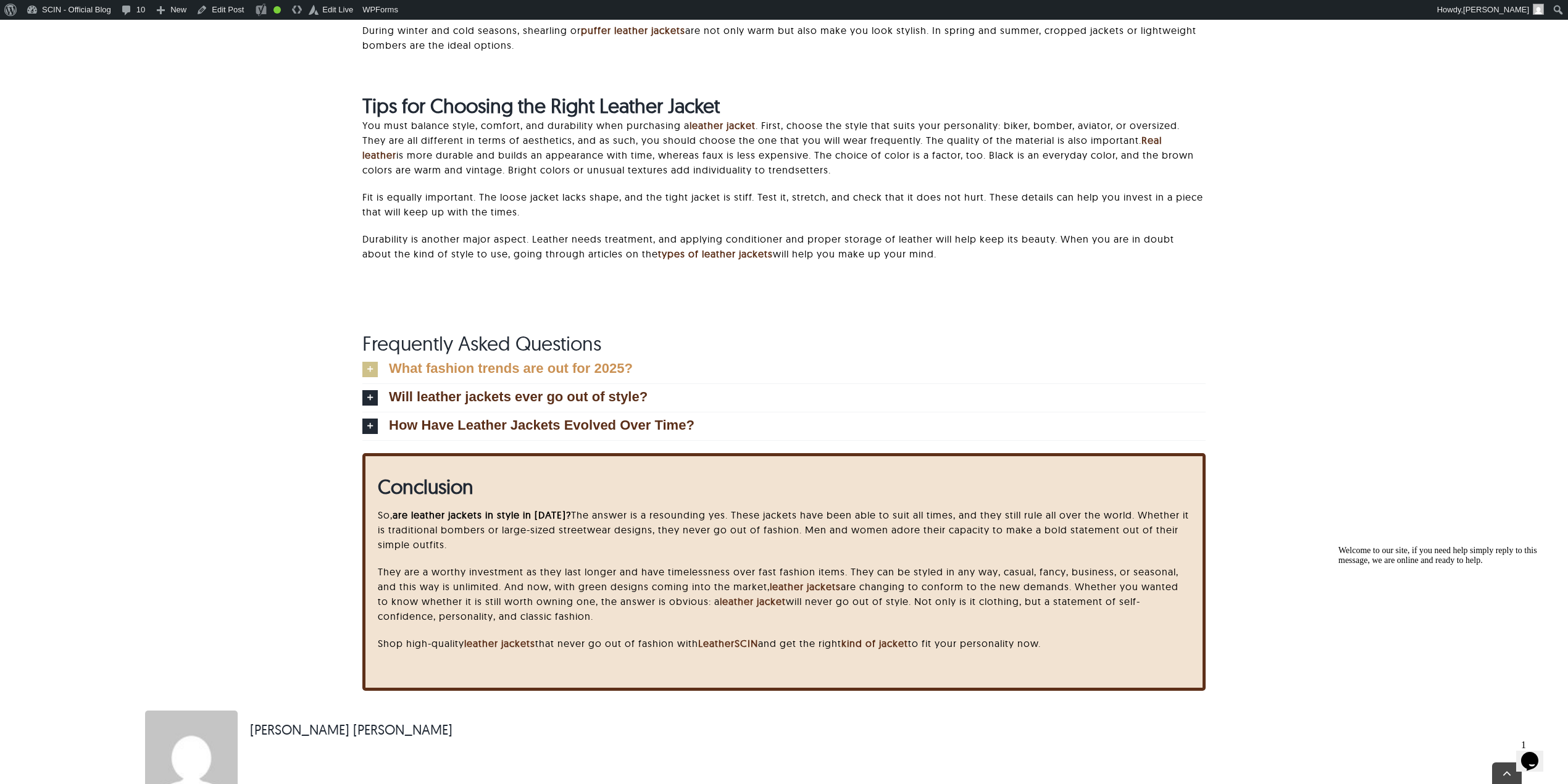
click at [485, 375] on link "What fashion trends are out for 2025?" at bounding box center [784, 369] width 843 height 28
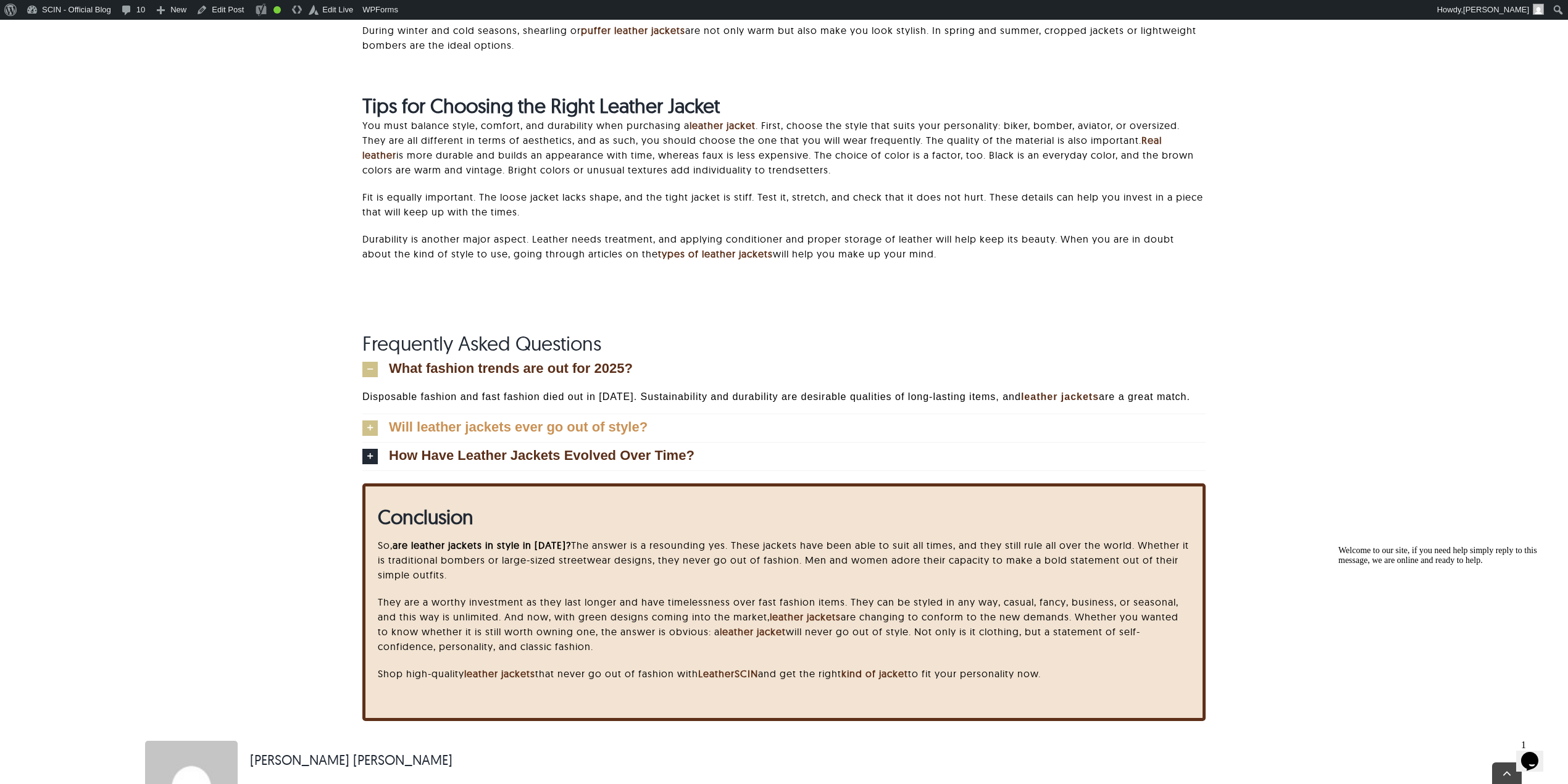
click at [617, 431] on span "Will leather jackets ever go out of style?" at bounding box center [518, 427] width 259 height 14
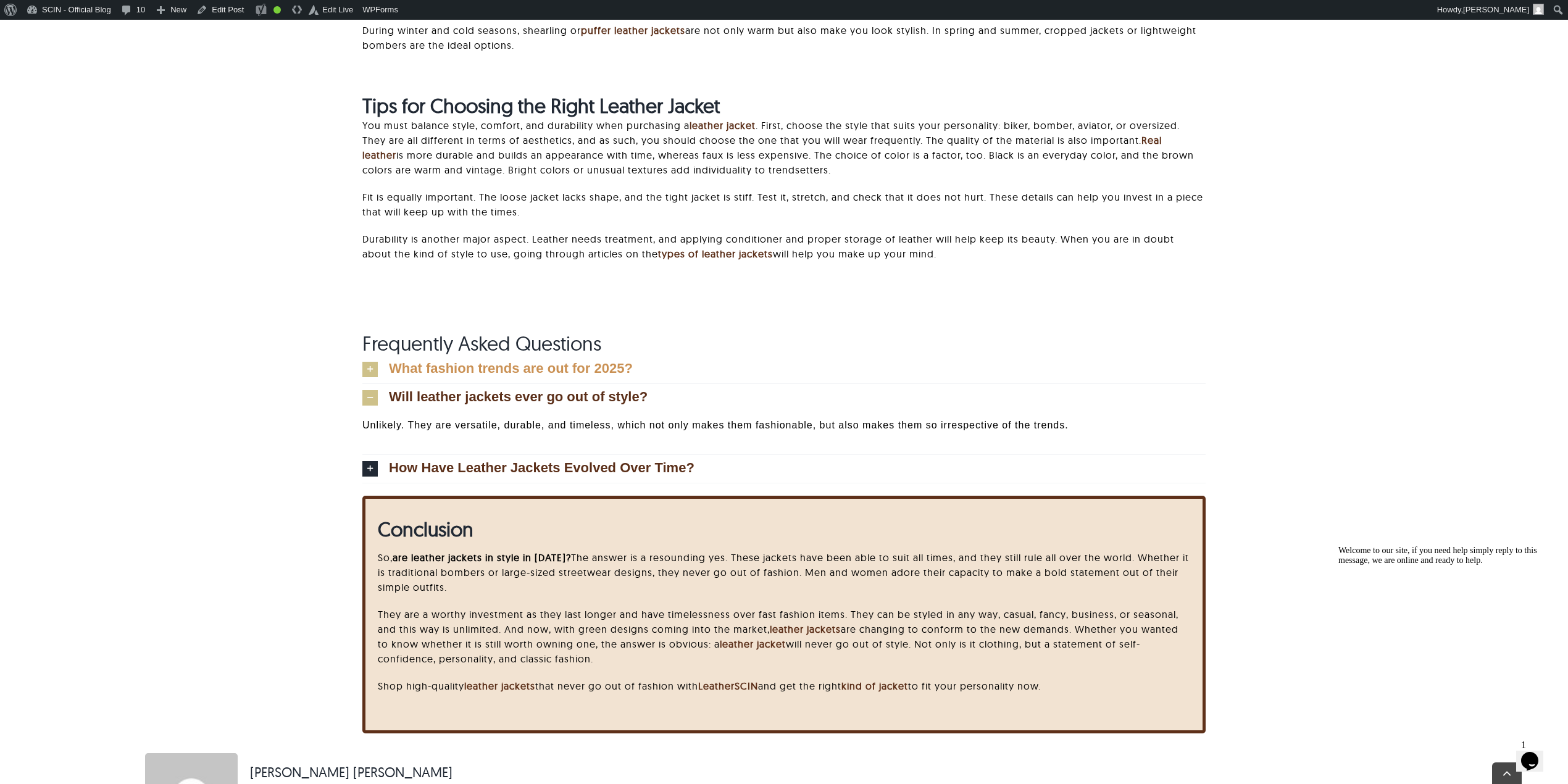
click at [546, 367] on span "What fashion trends are out for 2025?" at bounding box center [510, 369] width 244 height 14
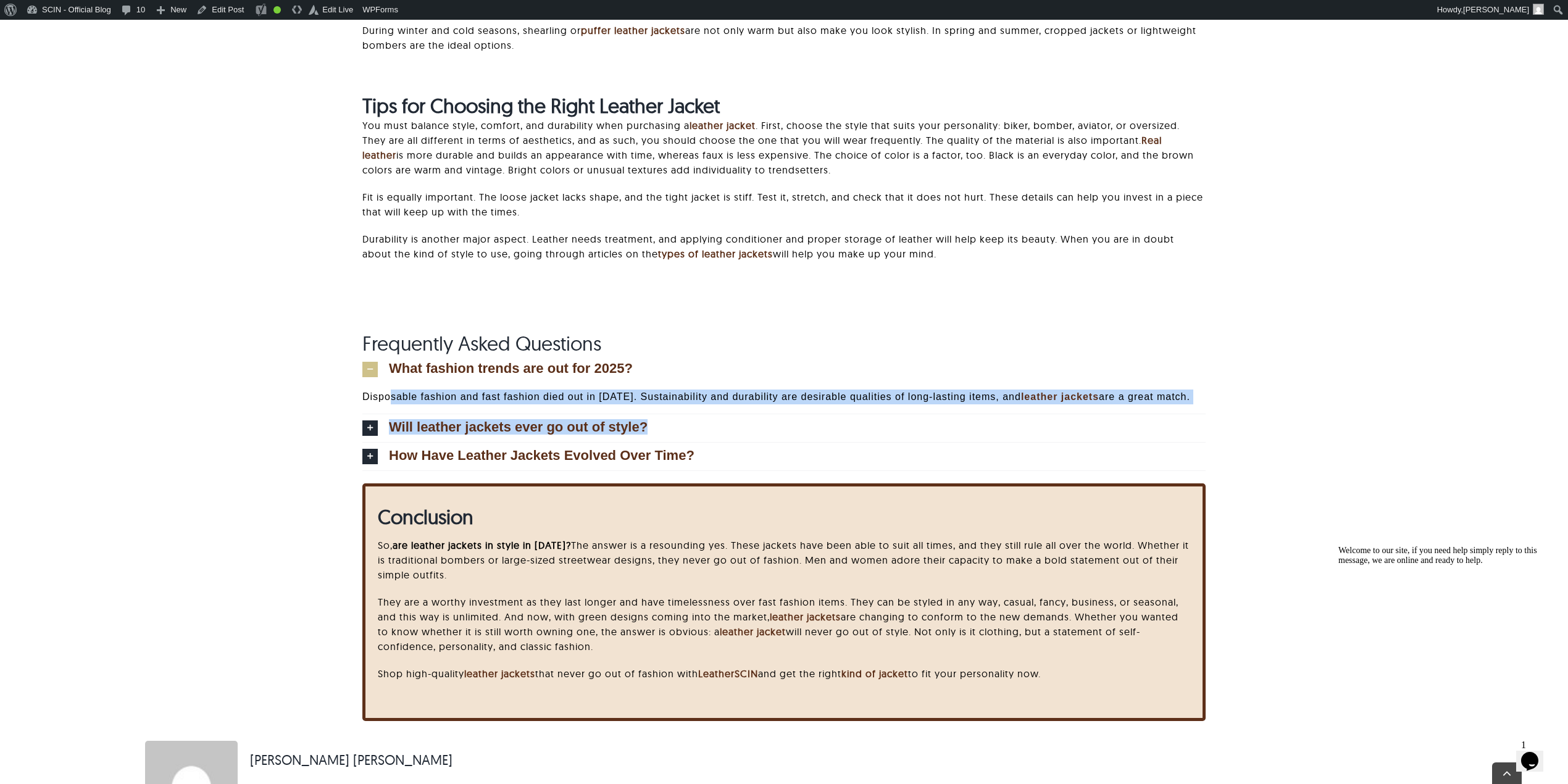
drag, startPoint x: 393, startPoint y: 396, endPoint x: 1246, endPoint y: 413, distance: 853.2
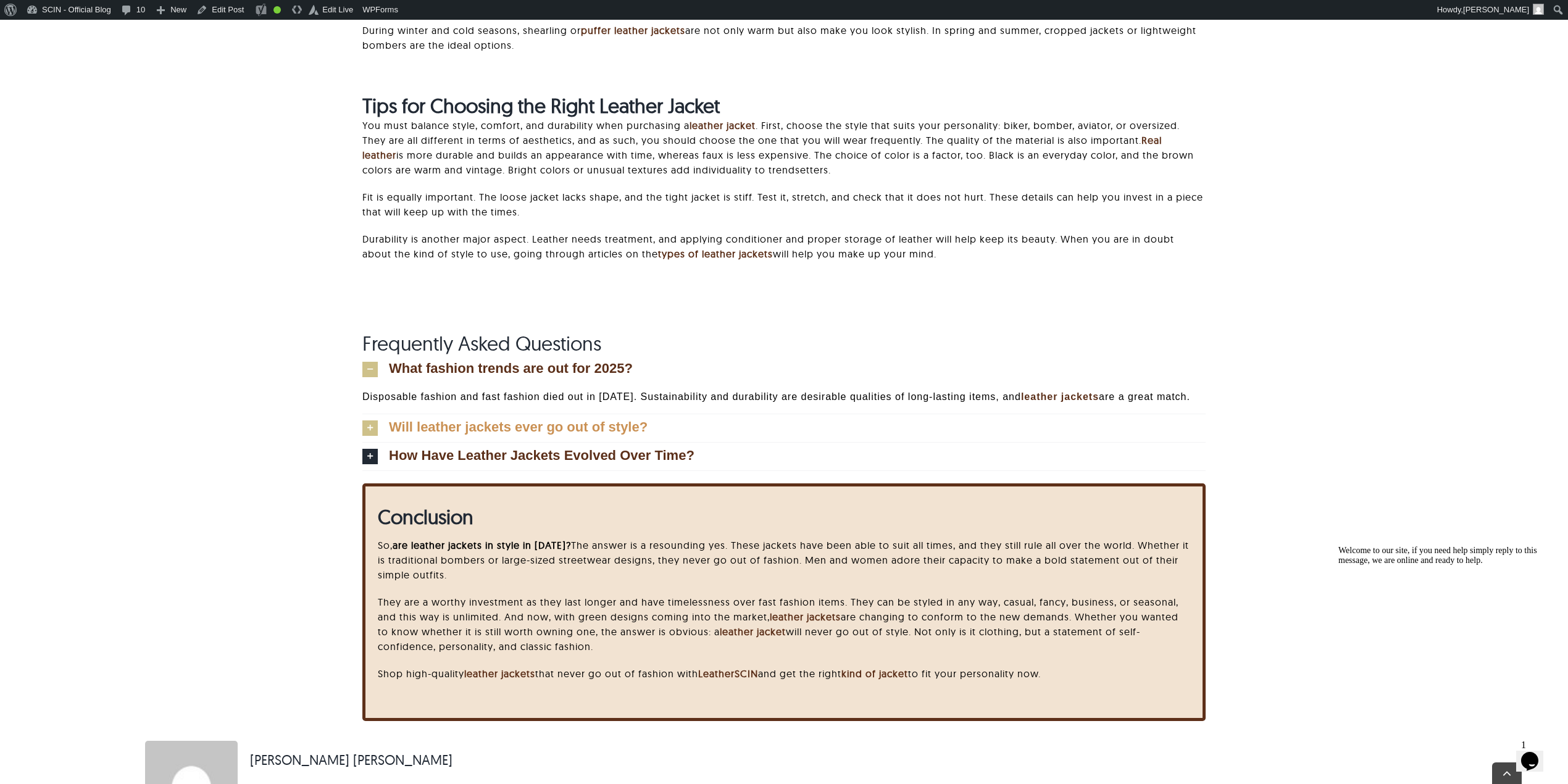
click at [540, 432] on span "Will leather jackets ever go out of style?" at bounding box center [518, 427] width 259 height 14
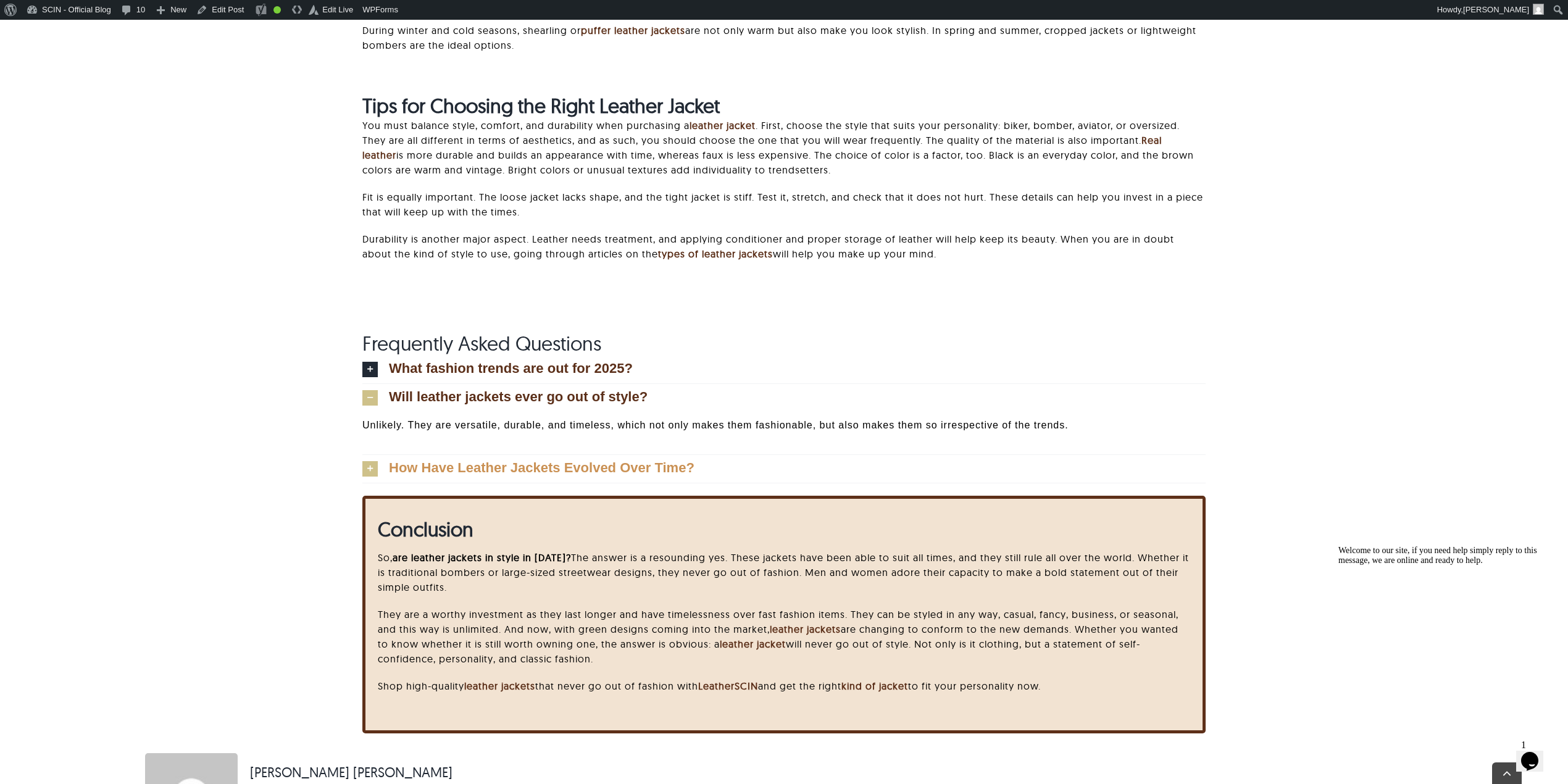
click at [559, 472] on span "How Have Leather Jackets Evolved Over Time?" at bounding box center [542, 468] width 306 height 14
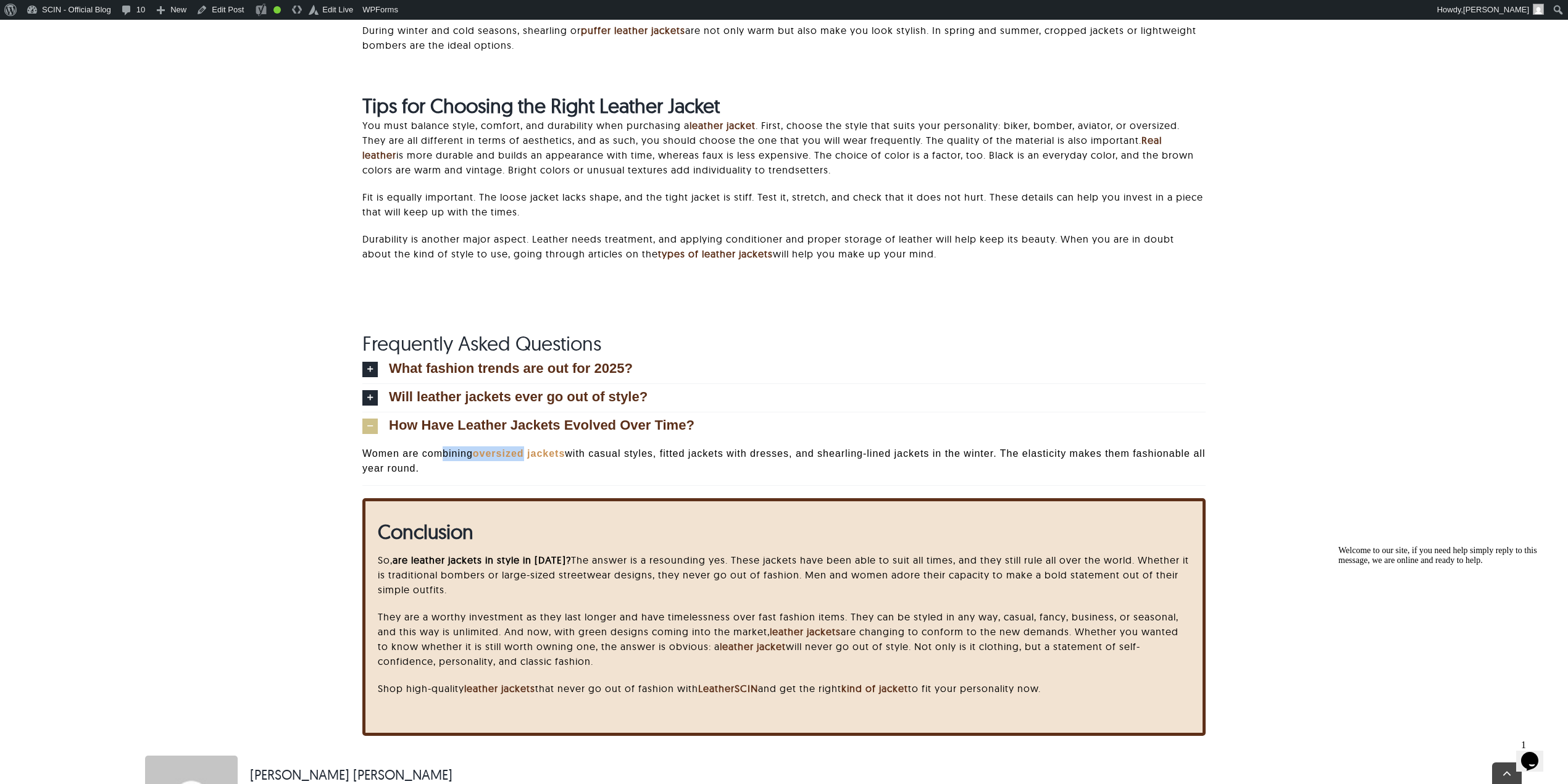
drag, startPoint x: 438, startPoint y: 456, endPoint x: 527, endPoint y: 460, distance: 89.1
click at [527, 460] on div "Women are combining oversized jackets with casual styles, fitted jackets with d…" at bounding box center [784, 463] width 843 height 45
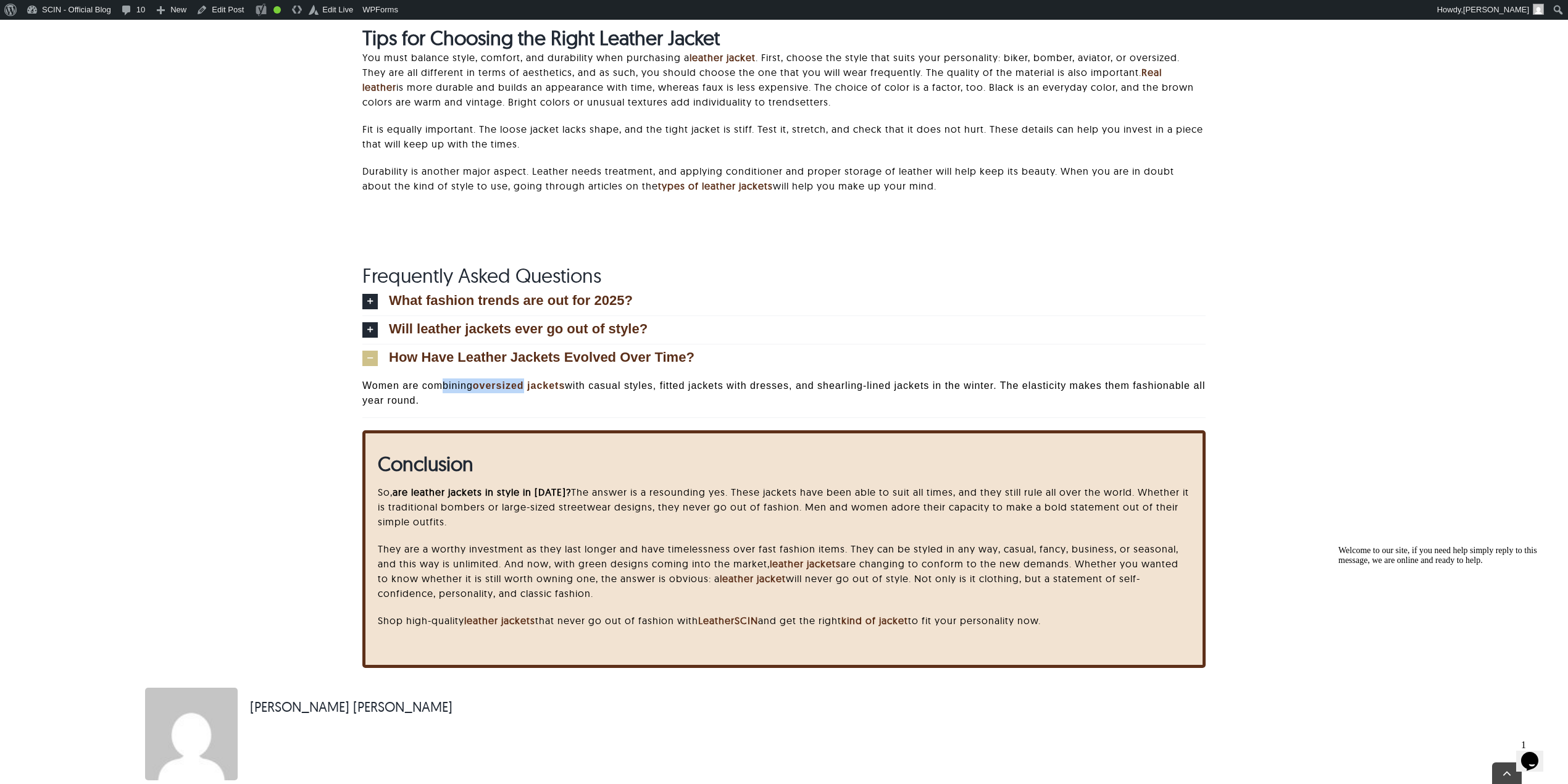
scroll to position [5845, 0]
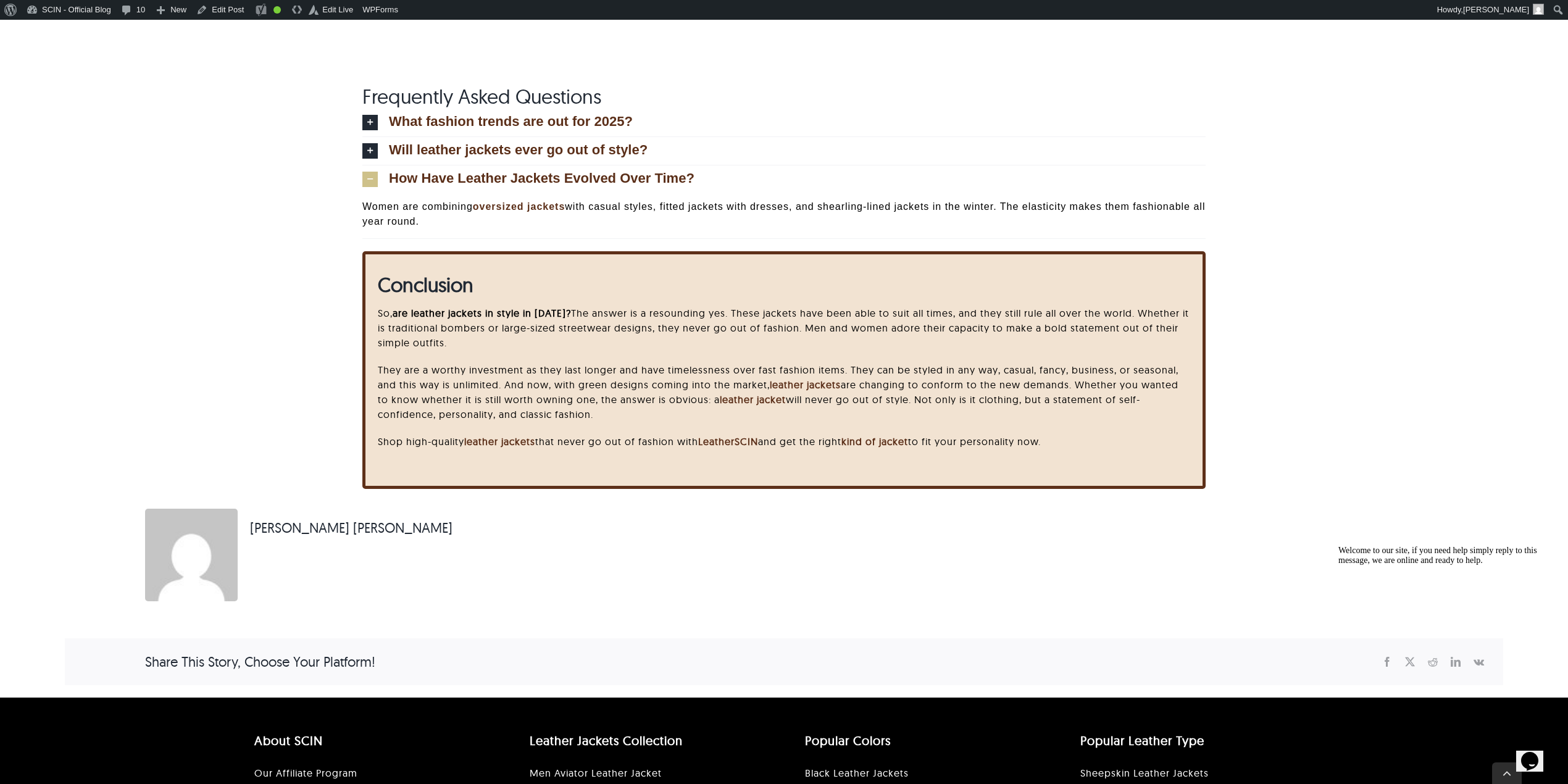
click at [425, 313] on strong "are leather jackets in style in 2025?" at bounding box center [482, 313] width 178 height 12
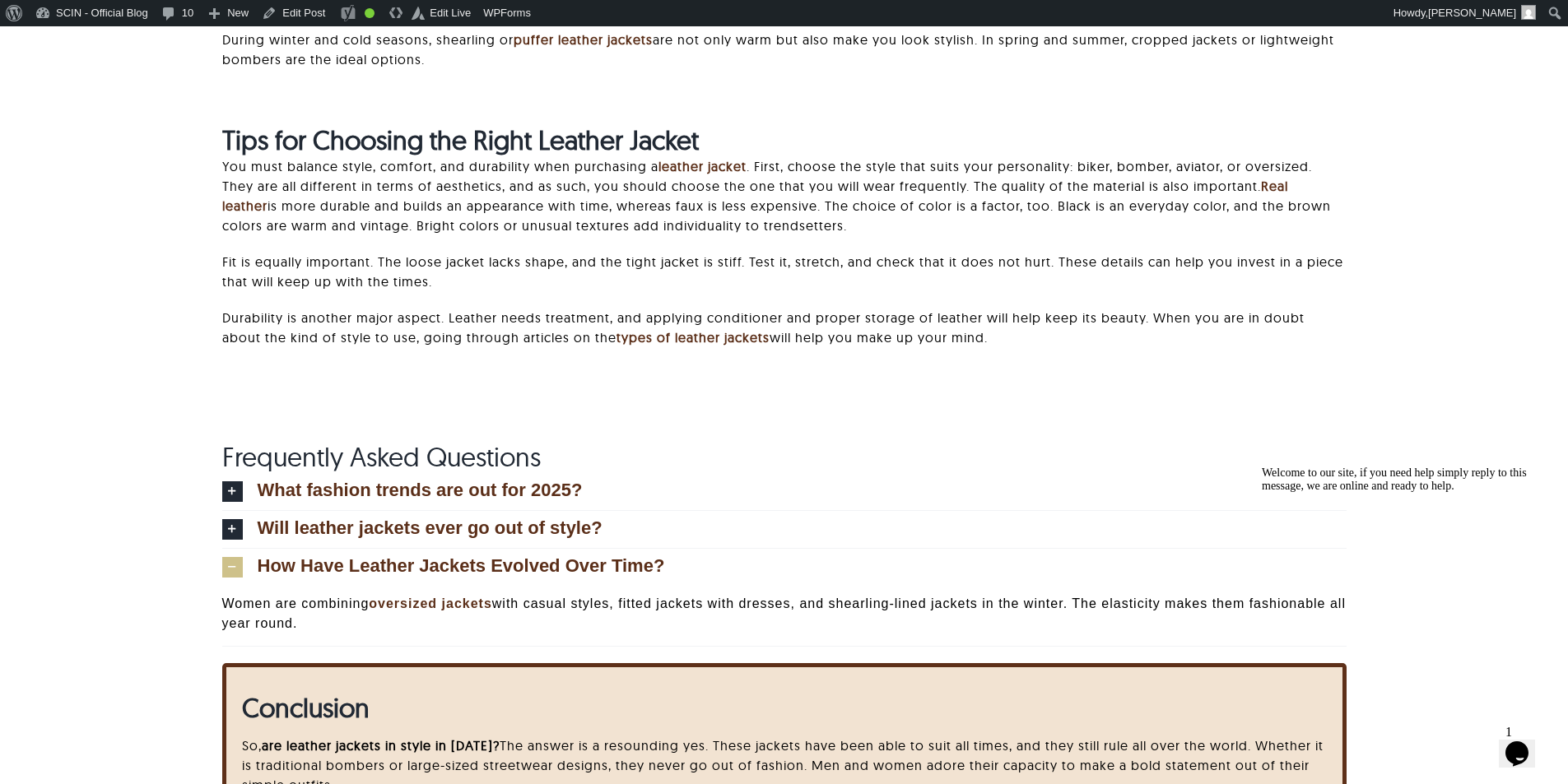
scroll to position [7134, 0]
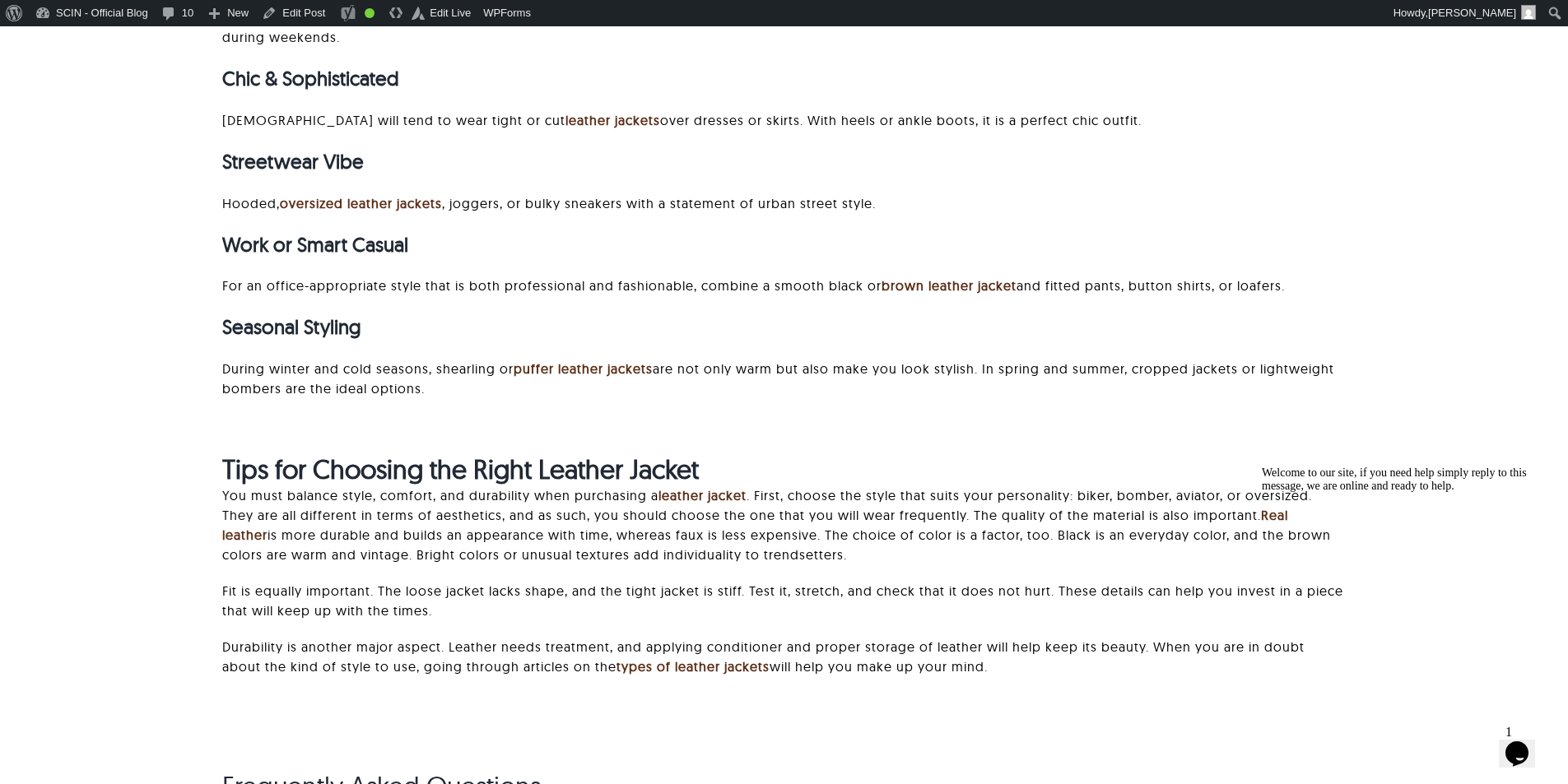
click at [427, 456] on strong "Tips for Choosing the Right Leather Jacket" at bounding box center [460, 469] width 477 height 33
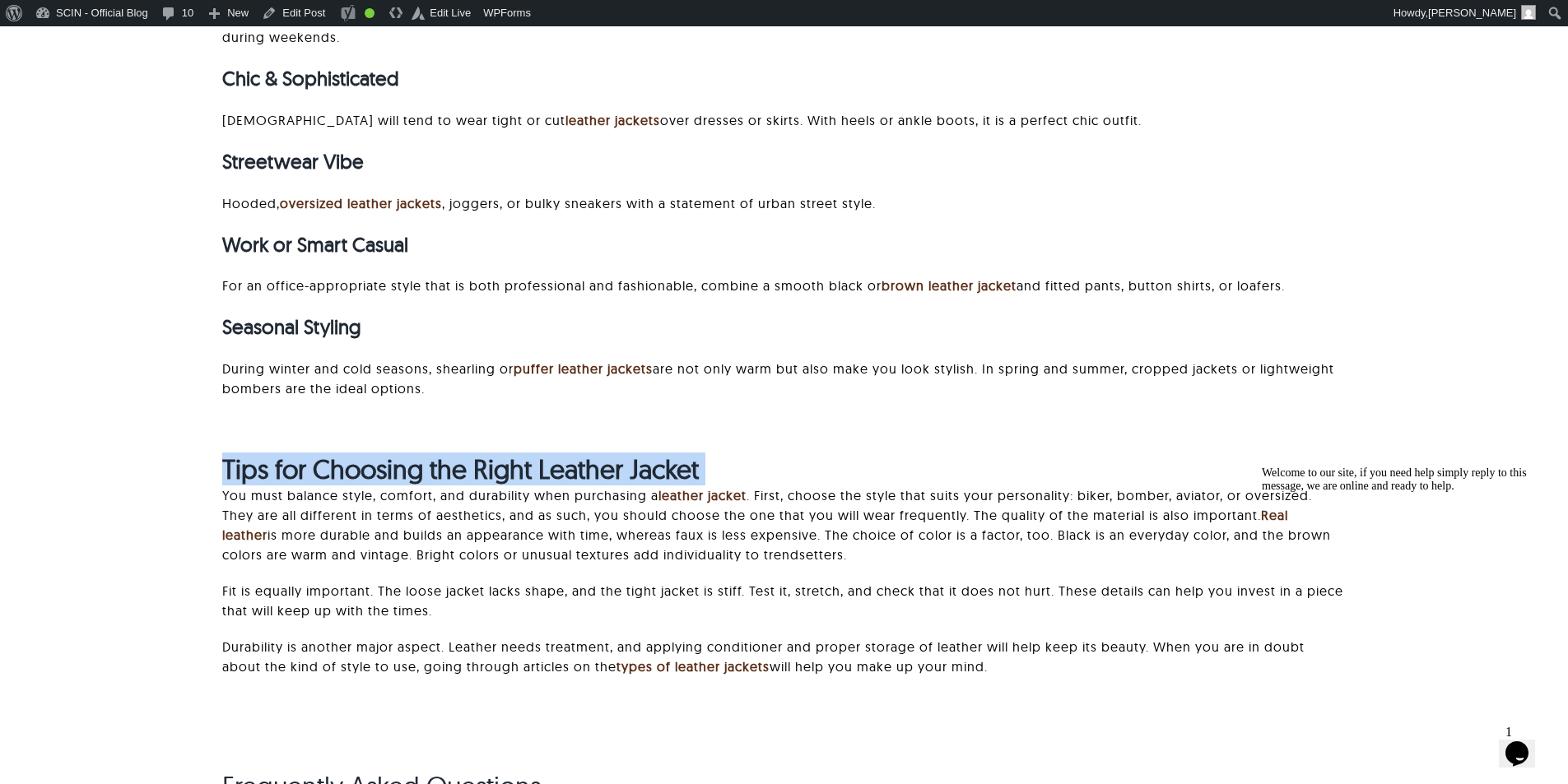
click at [427, 456] on strong "Tips for Choosing the Right Leather Jacket" at bounding box center [460, 469] width 477 height 33
copy div "Tips for Choosing the Right Leather Jacket"
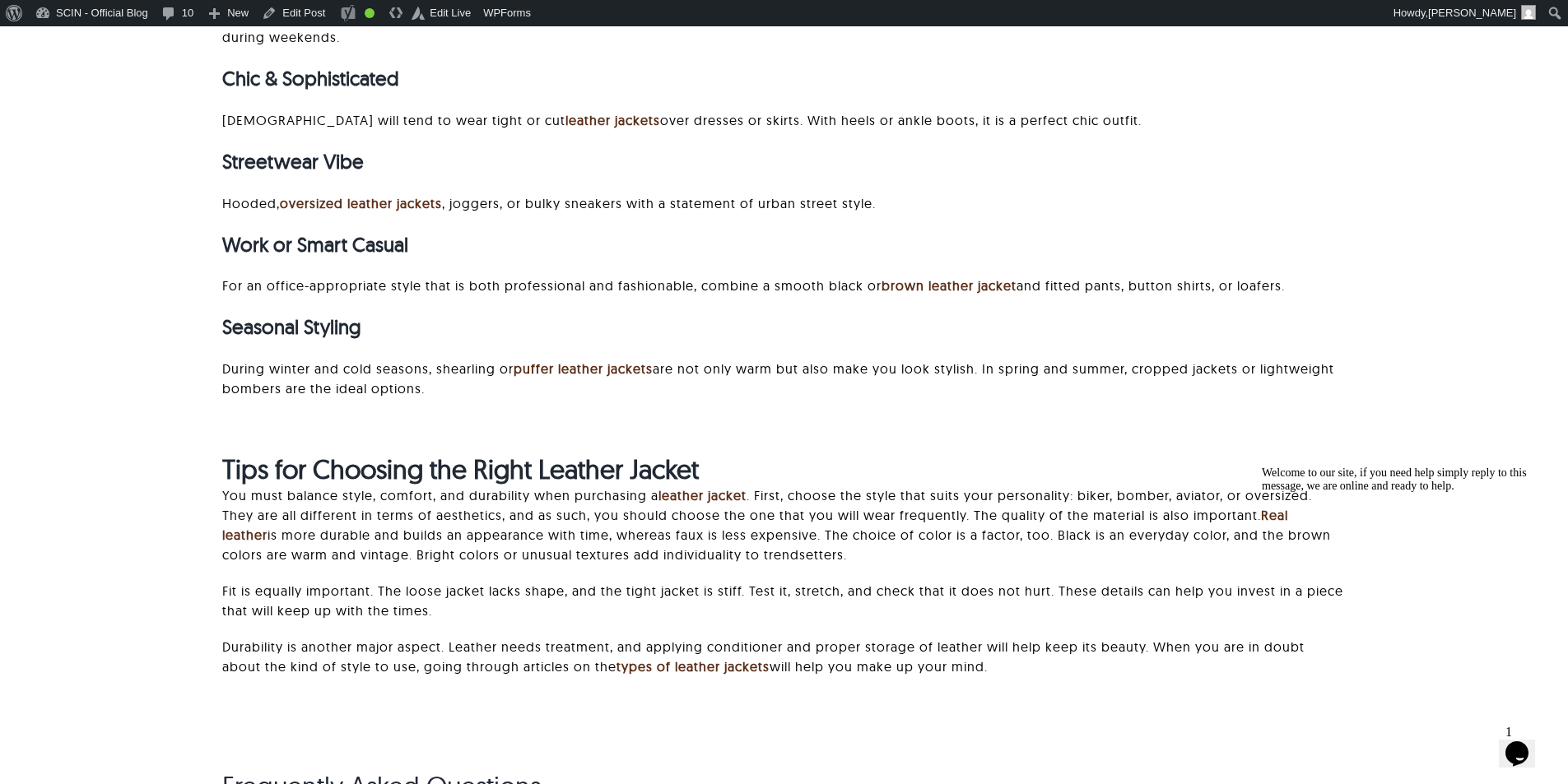
click at [567, 387] on p "During winter and cold seasons, shearling or puffer leather jackets are not onl…" at bounding box center [784, 379] width 1125 height 40
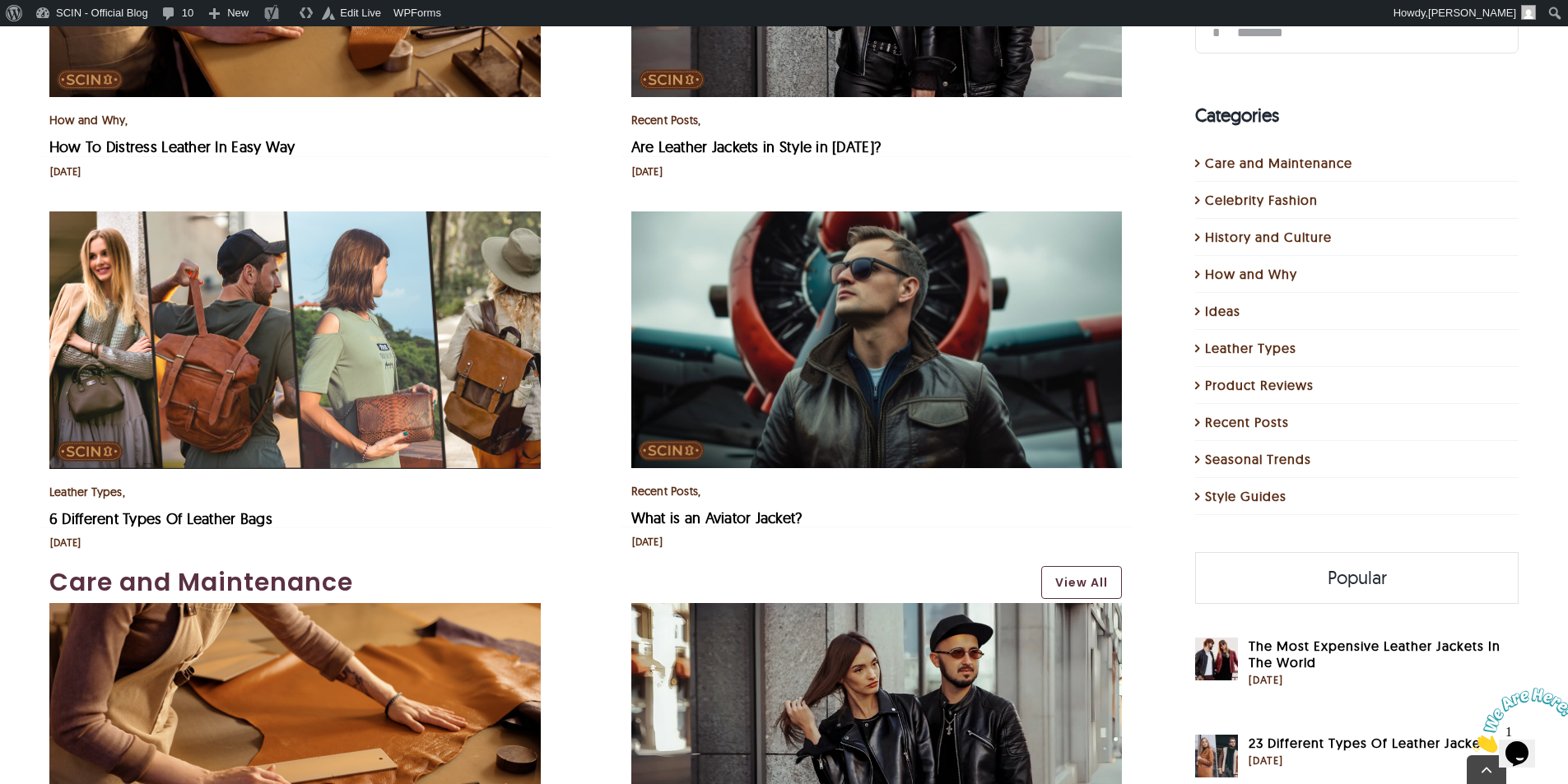
scroll to position [740, 0]
drag, startPoint x: 60, startPoint y: 504, endPoint x: 304, endPoint y: 504, distance: 244.0
click at [304, 504] on div "Leather Types , Style Guides 6 Different Types Of Leather Bags September 5, 2025" at bounding box center [295, 379] width 491 height 338
click at [318, 521] on h3 "6 Different Types Of Leather Bags" at bounding box center [295, 518] width 491 height 18
drag, startPoint x: 327, startPoint y: 533, endPoint x: 4, endPoint y: 534, distance: 323.0
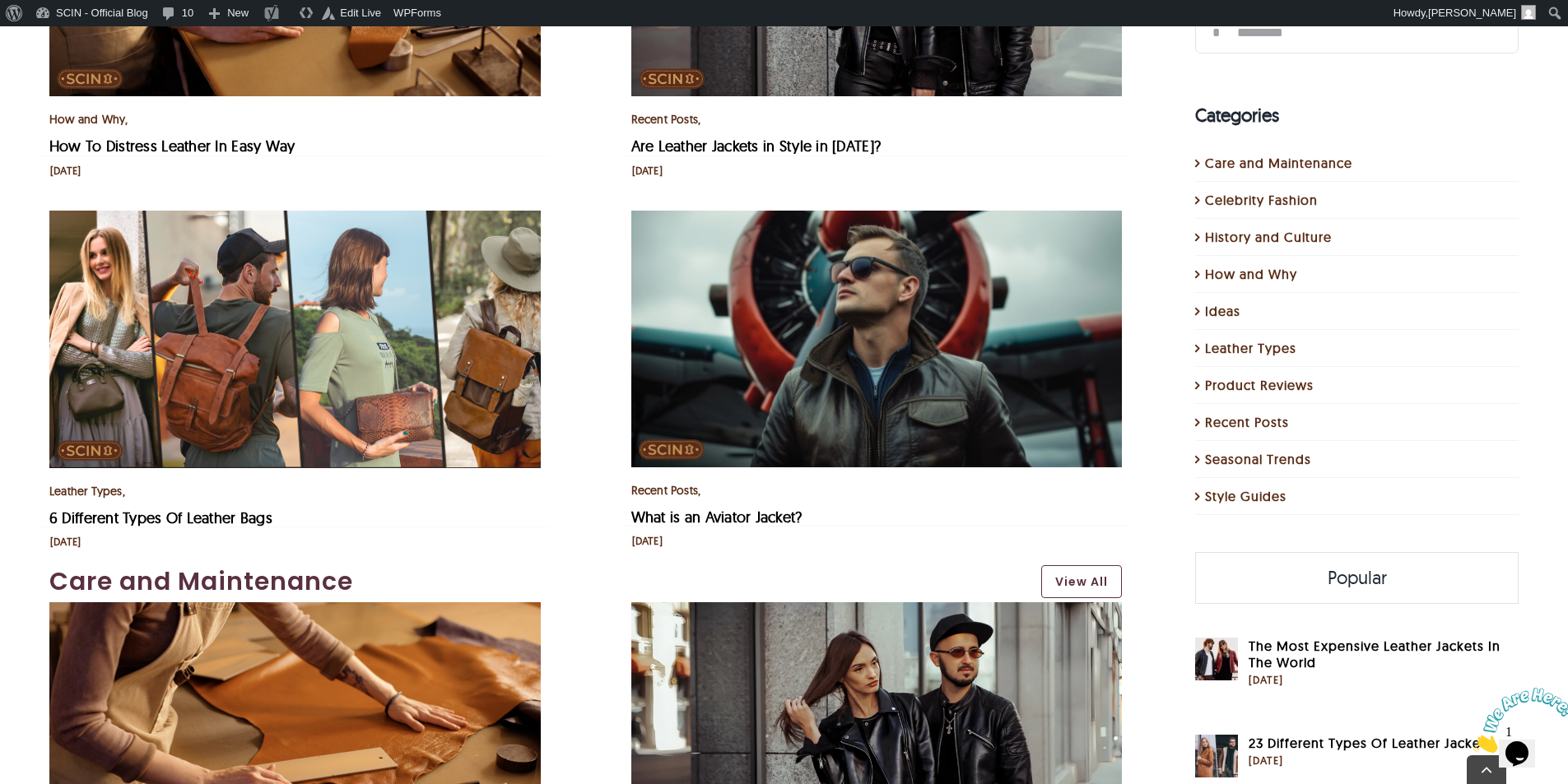
click at [5, 534] on li "Leather Types , Style Guides 6 Different Types Of Leather Bags September 5, 2025" at bounding box center [295, 380] width 582 height 372
drag, startPoint x: 279, startPoint y: 513, endPoint x: 63, endPoint y: 515, distance: 216.0
click at [63, 515] on h3 "6 Different Types Of Leather Bags" at bounding box center [295, 518] width 491 height 18
copy link "Different Types Of Leather Bags"
